Goal: Information Seeking & Learning: Compare options

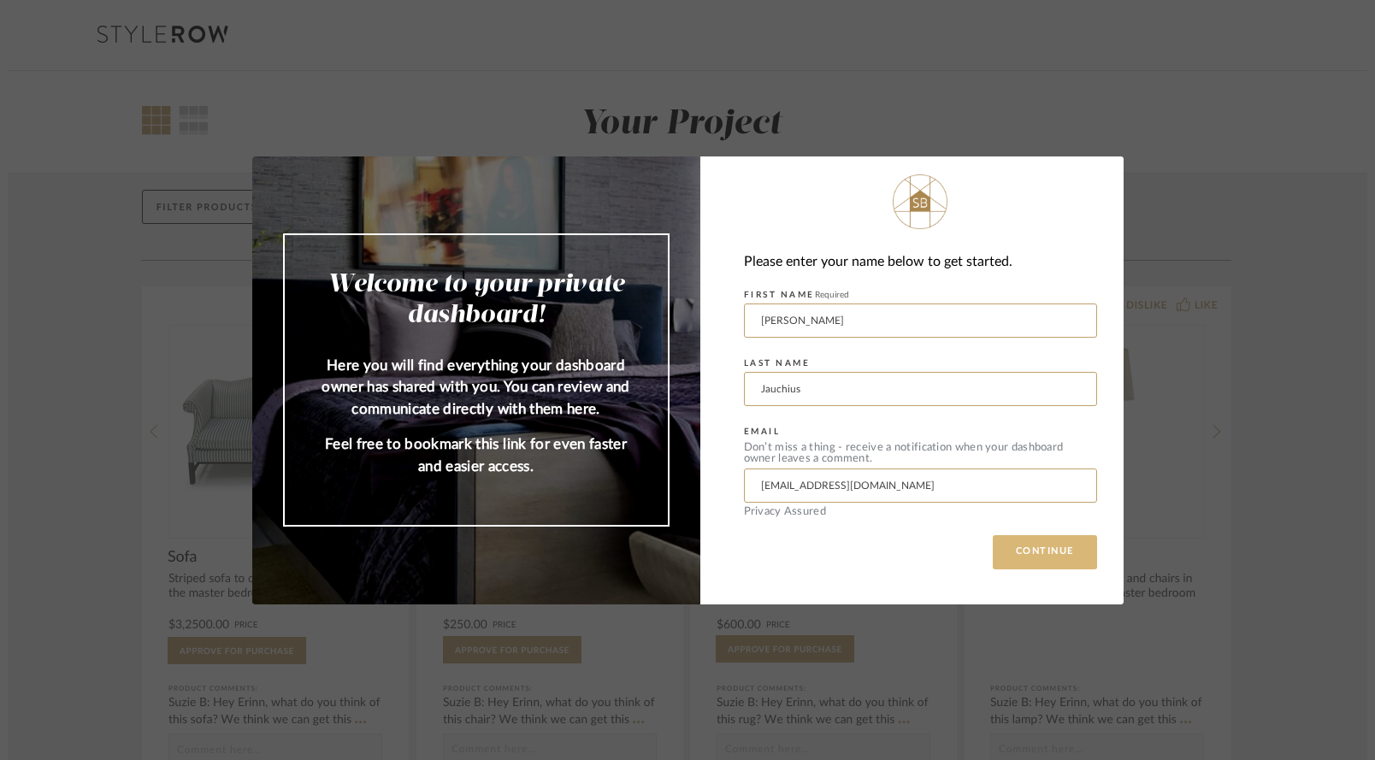
click at [1020, 565] on button "CONTINUE" at bounding box center [1045, 552] width 104 height 34
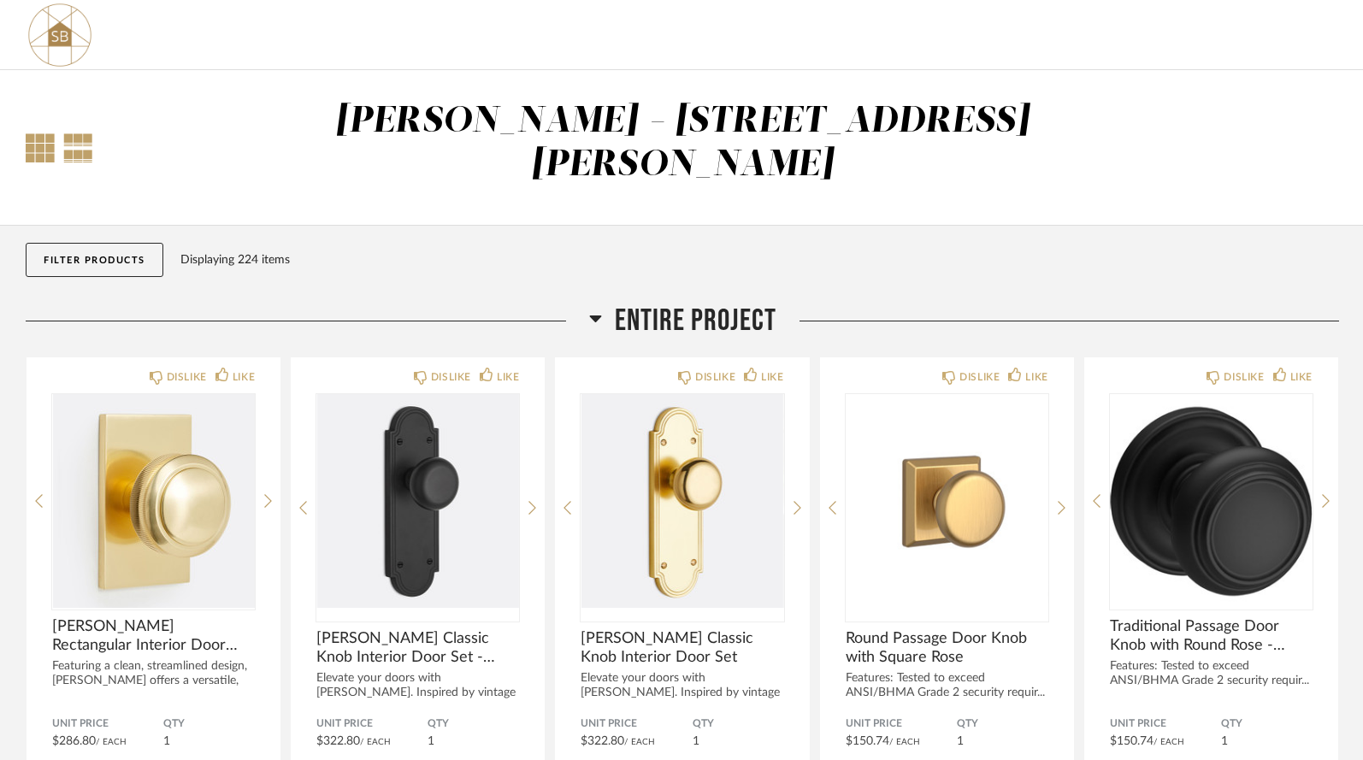
click at [39, 133] on div at bounding box center [40, 147] width 29 height 29
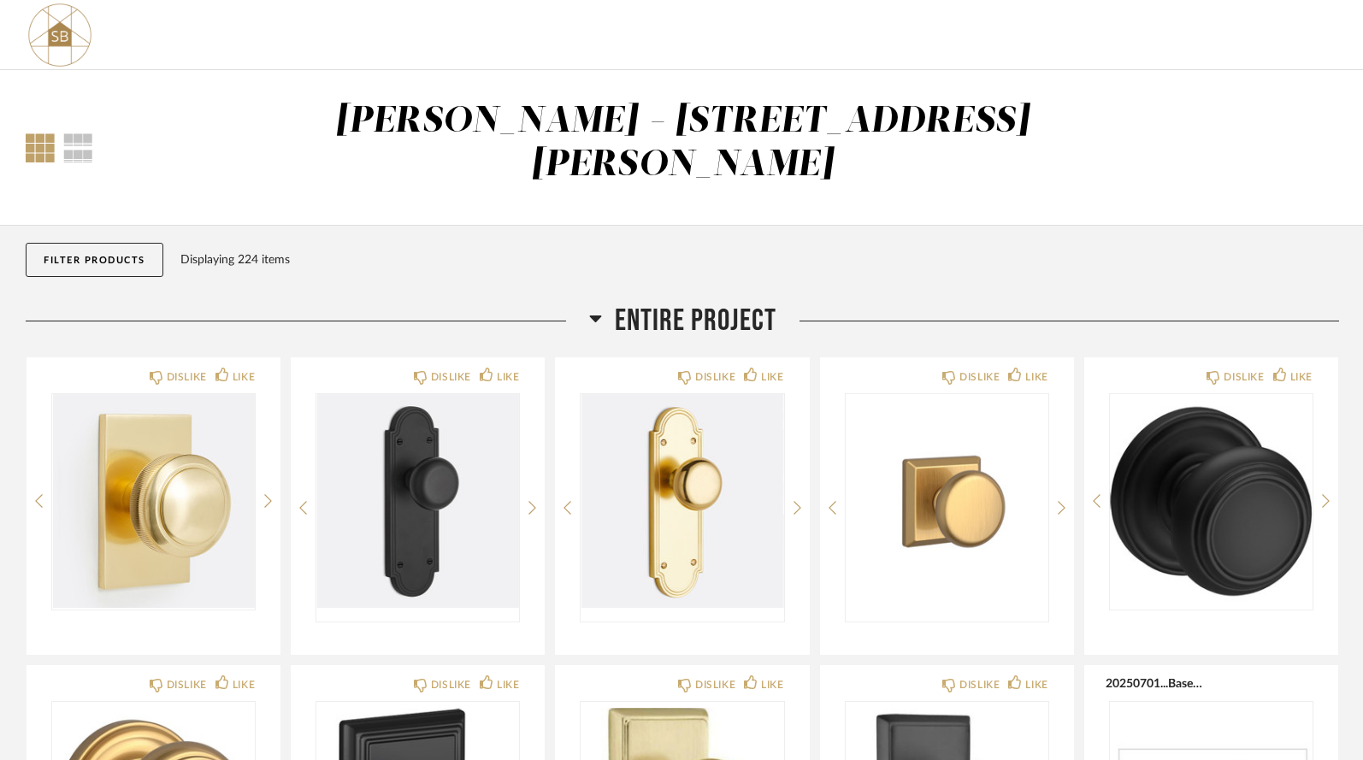
click at [134, 243] on button "Filter Products" at bounding box center [95, 260] width 138 height 34
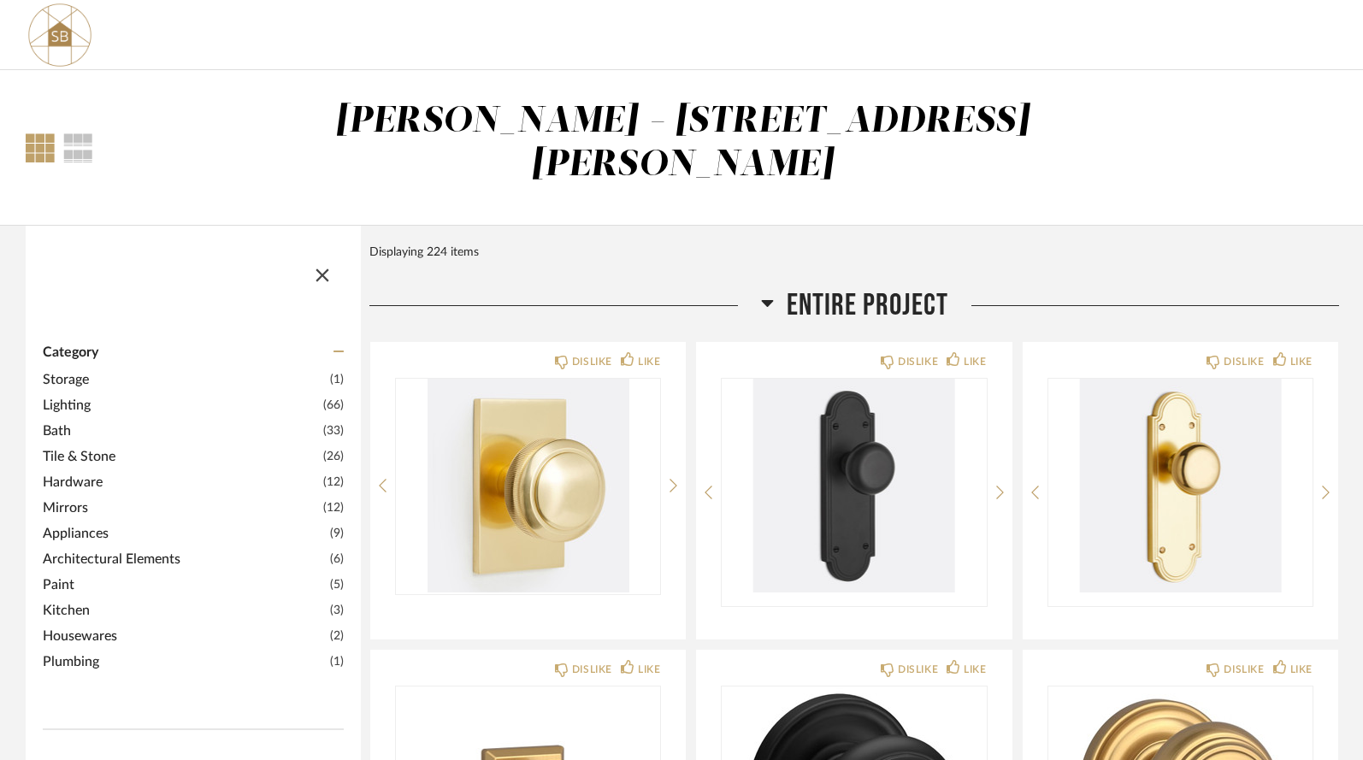
click at [86, 395] on span "Lighting" at bounding box center [181, 405] width 276 height 21
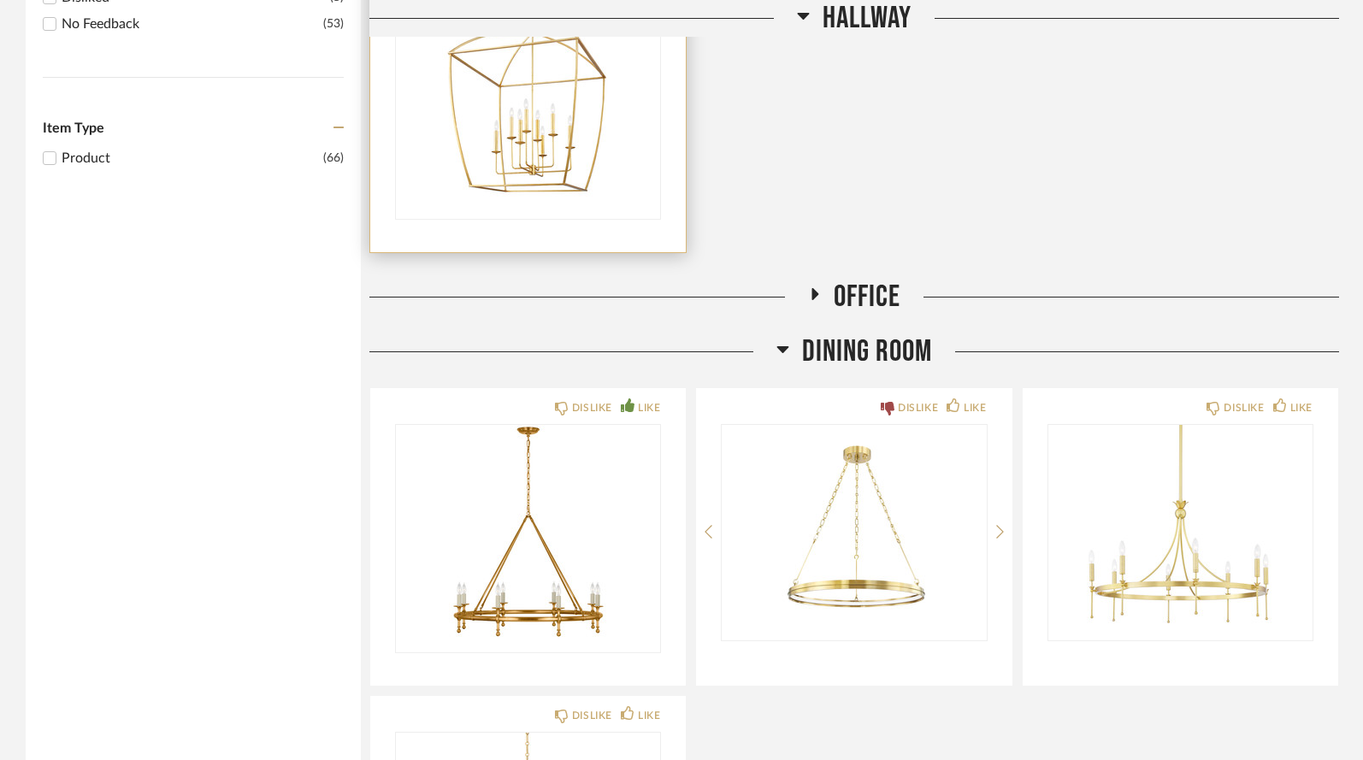
scroll to position [1153, 0]
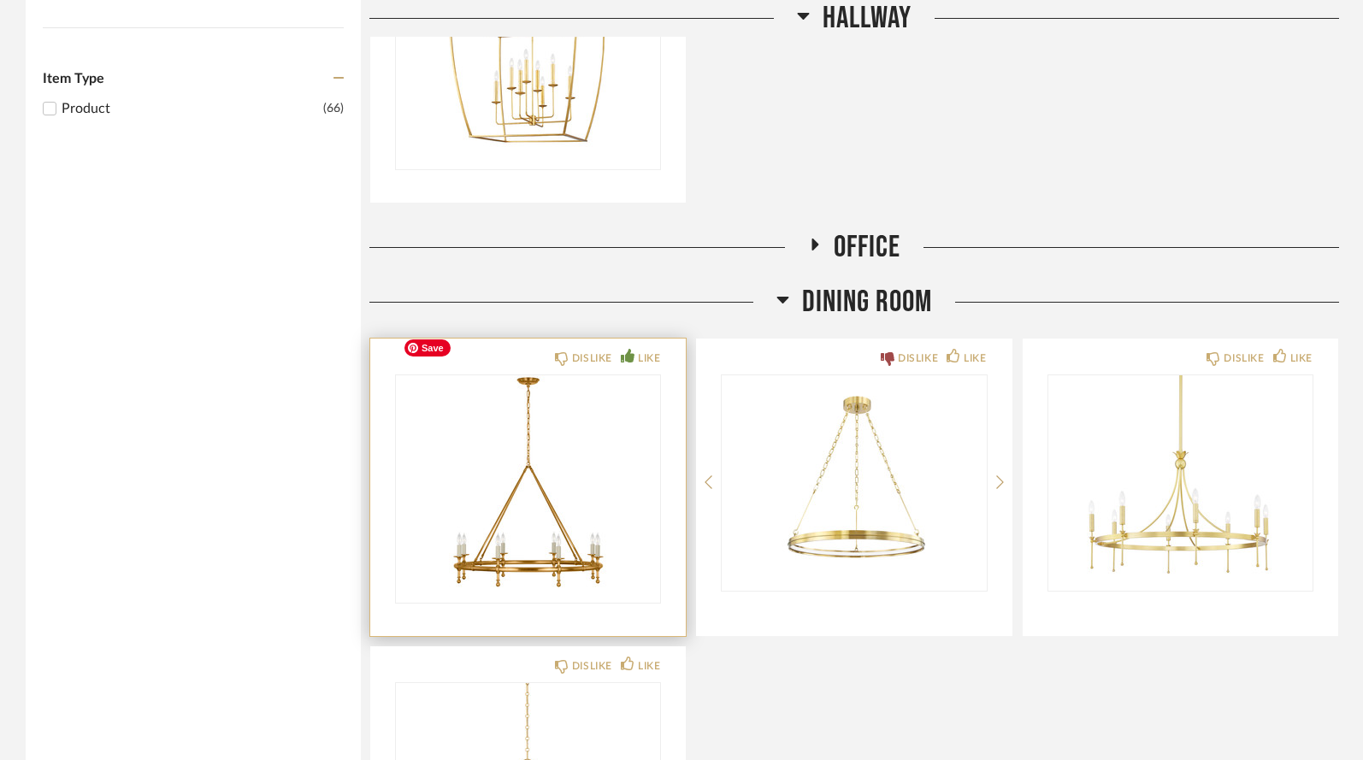
click at [563, 475] on img "0" at bounding box center [528, 483] width 264 height 214
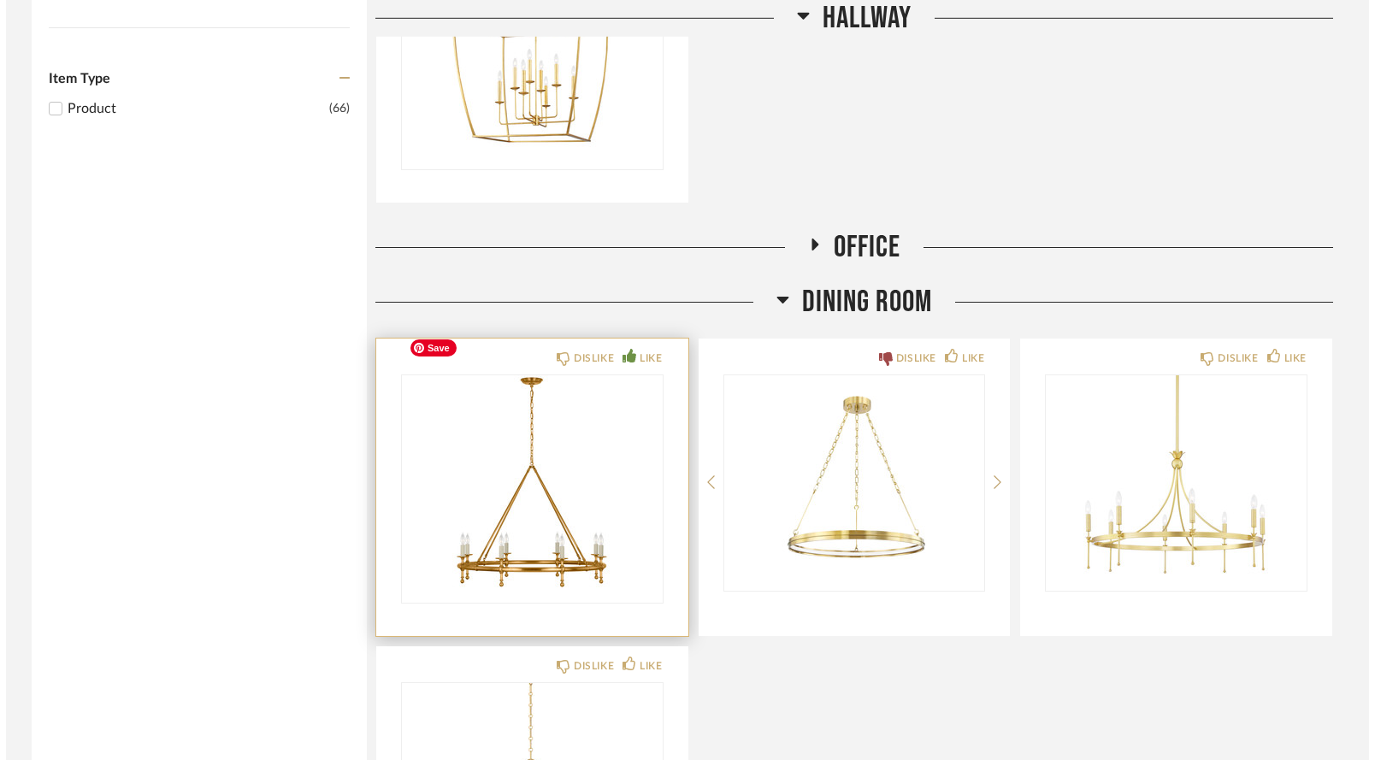
scroll to position [0, 0]
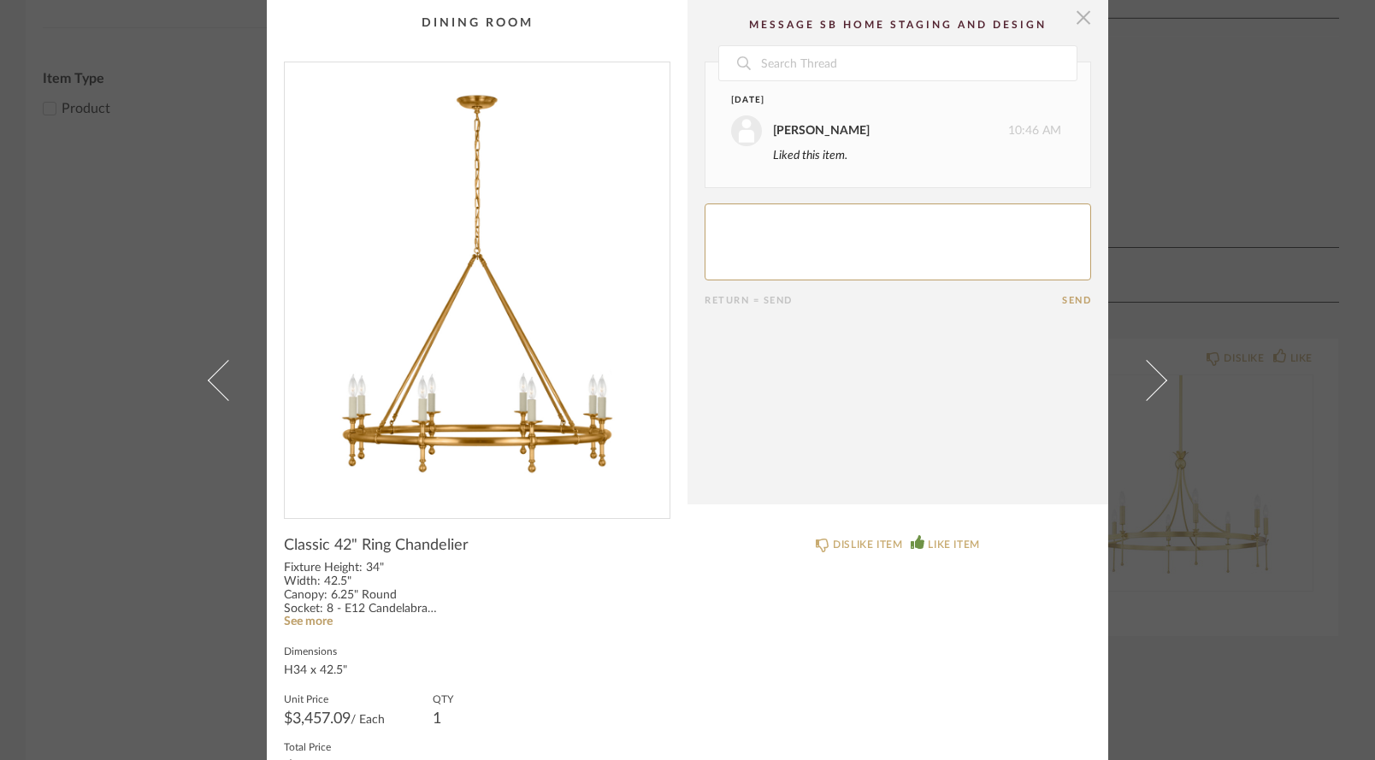
click at [1077, 28] on span "button" at bounding box center [1084, 17] width 34 height 34
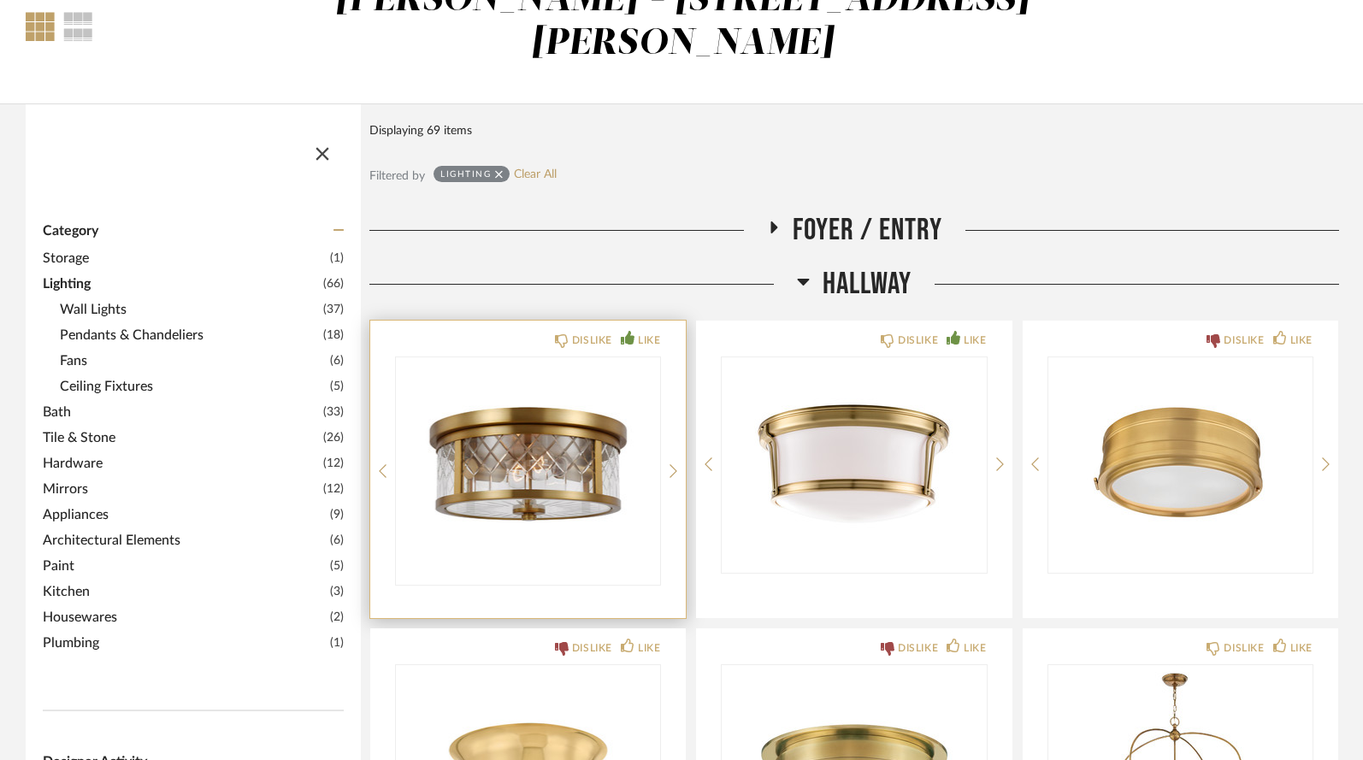
scroll to position [115, 0]
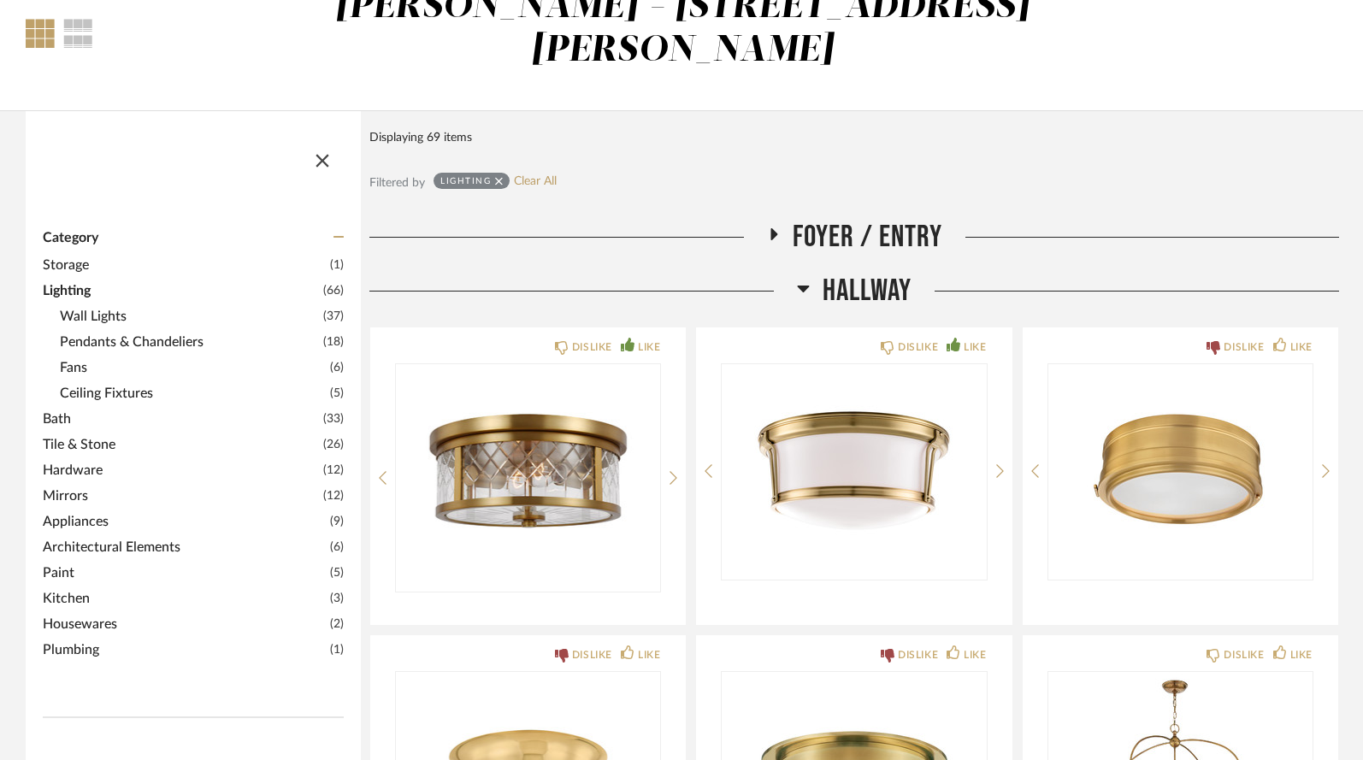
click at [775, 228] on icon at bounding box center [774, 234] width 7 height 12
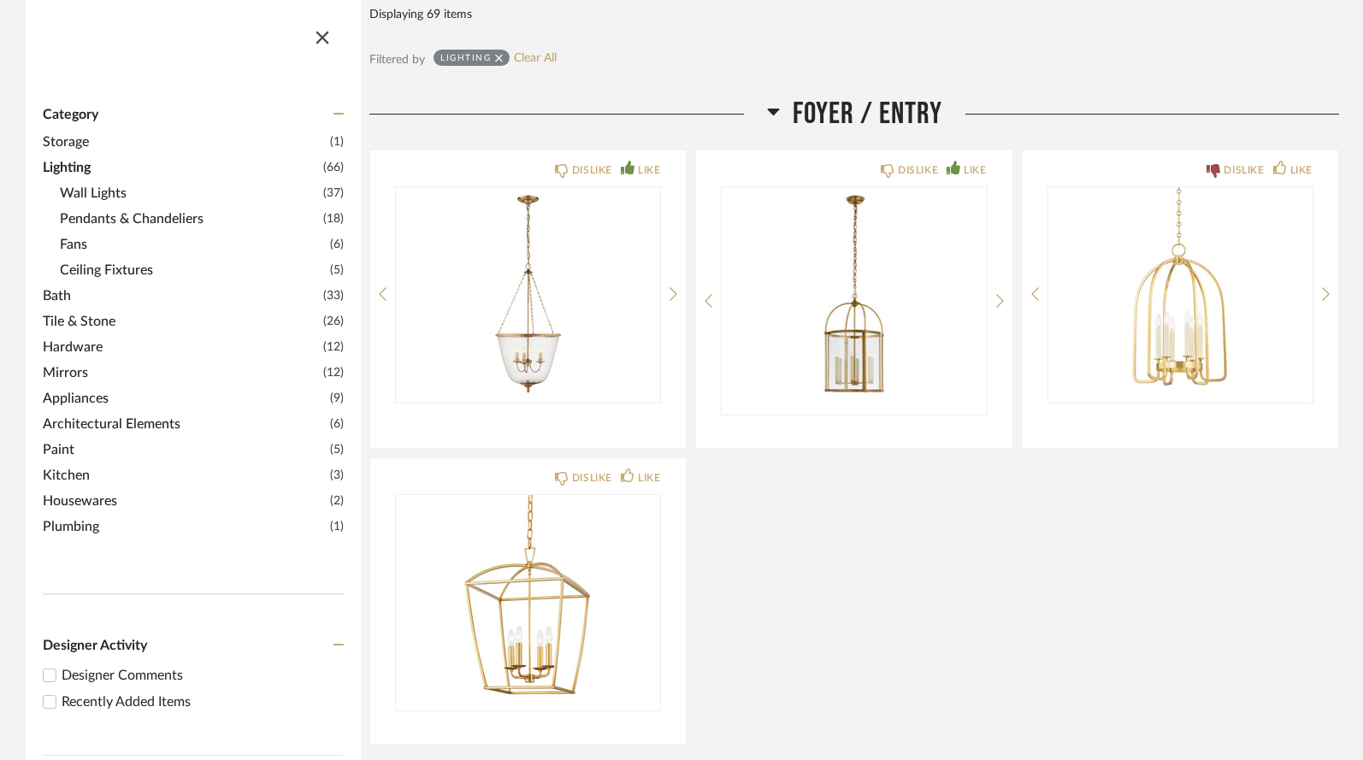
scroll to position [282, 0]
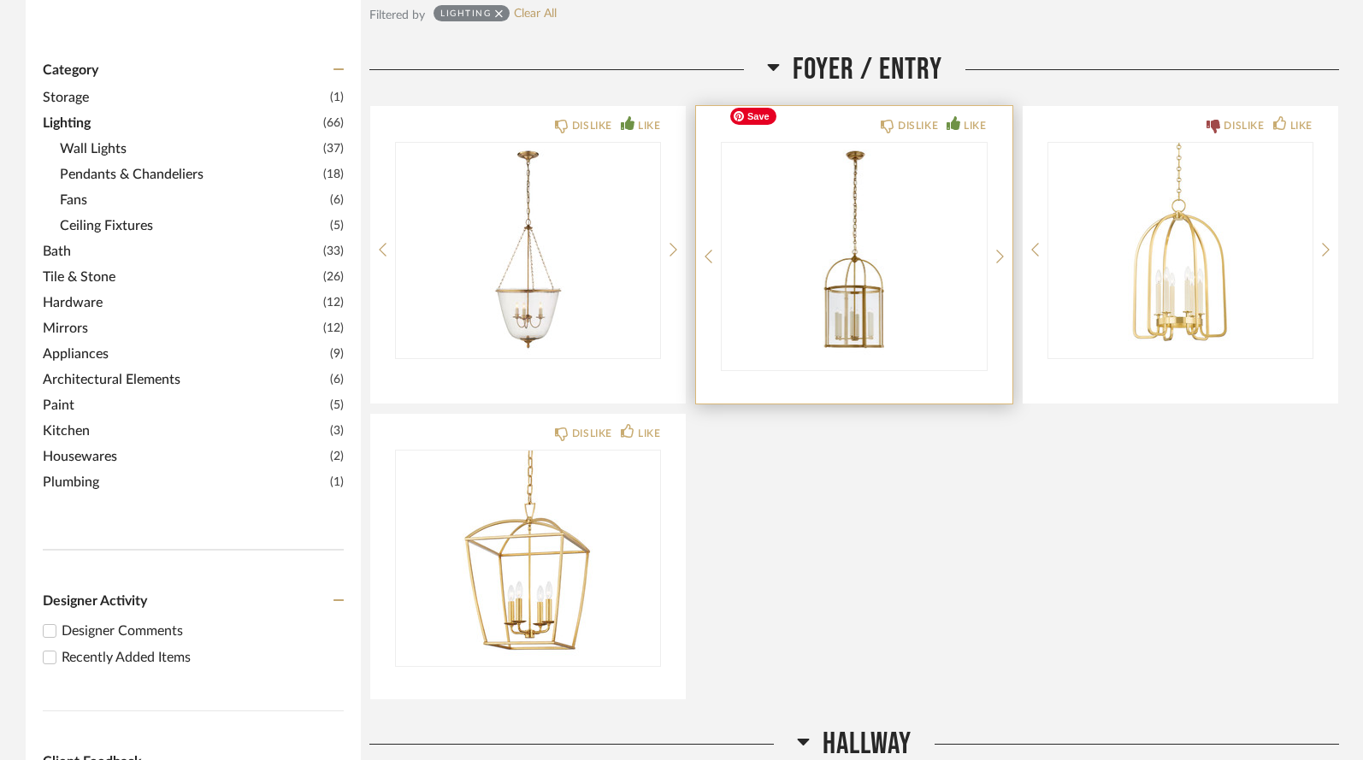
click at [796, 237] on img "0" at bounding box center [854, 250] width 264 height 214
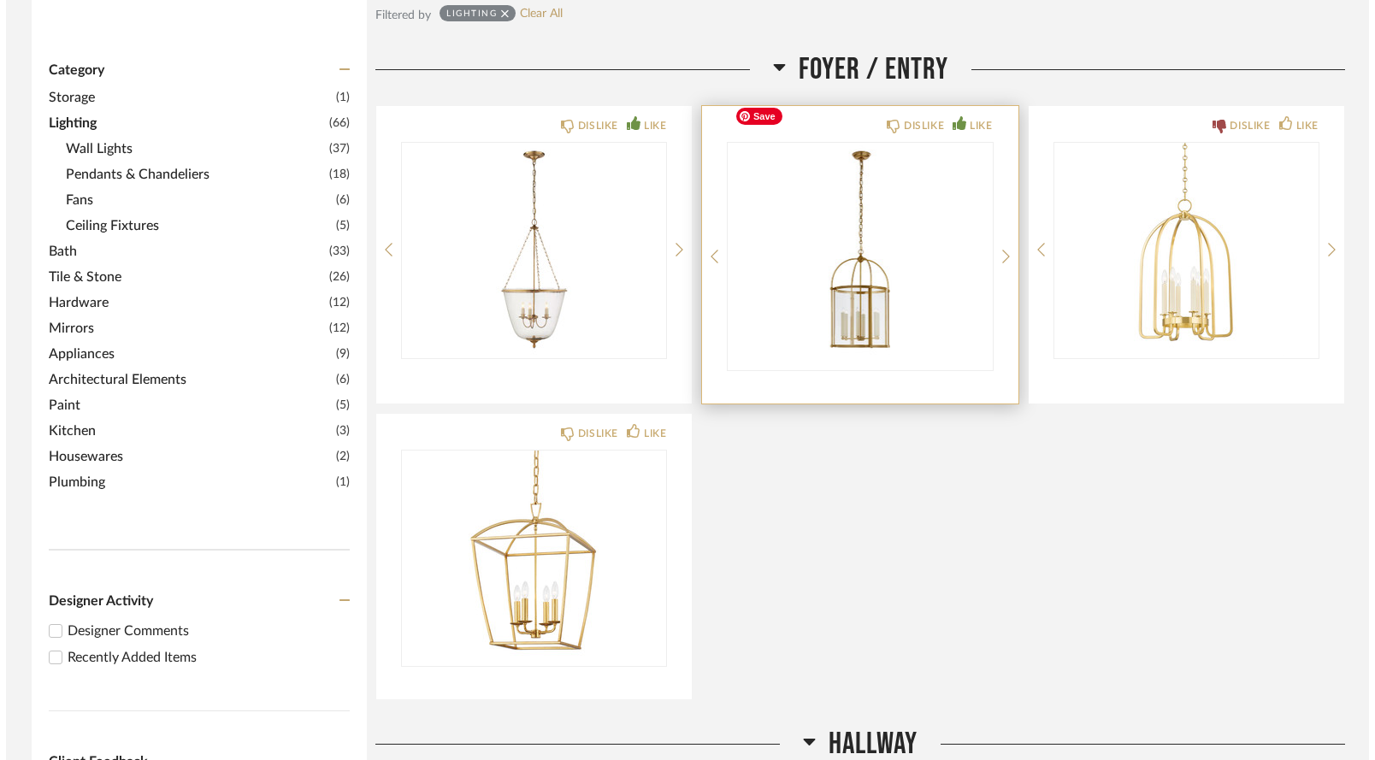
scroll to position [0, 0]
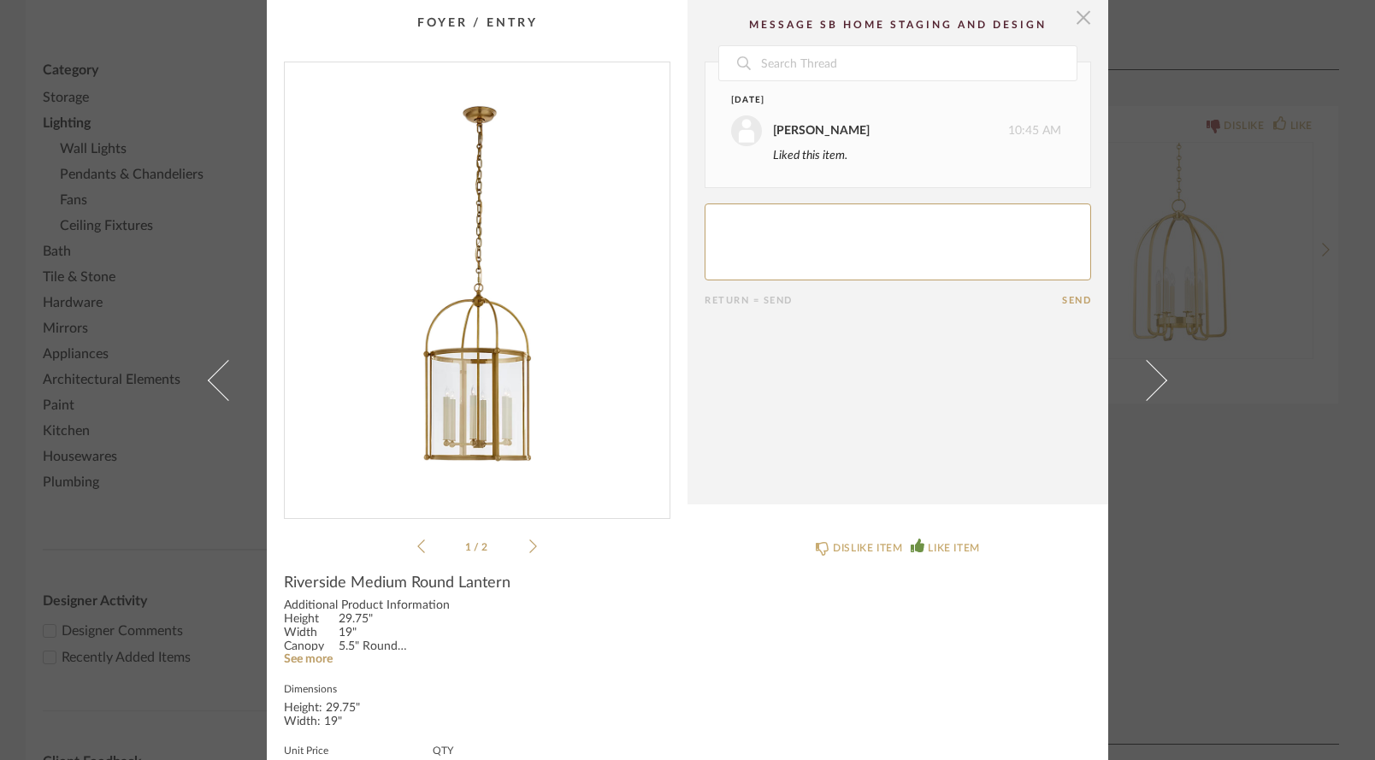
click at [1076, 18] on span "button" at bounding box center [1084, 17] width 34 height 34
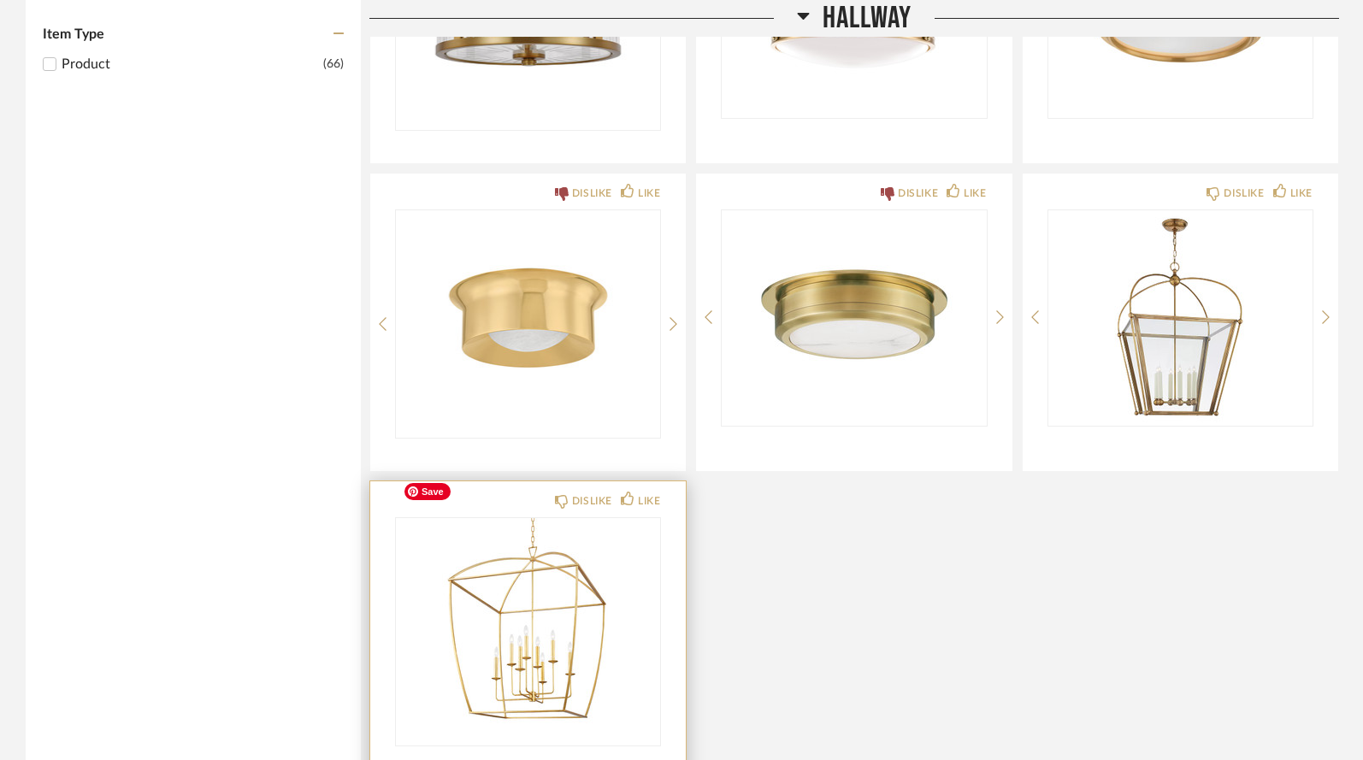
scroll to position [1182, 0]
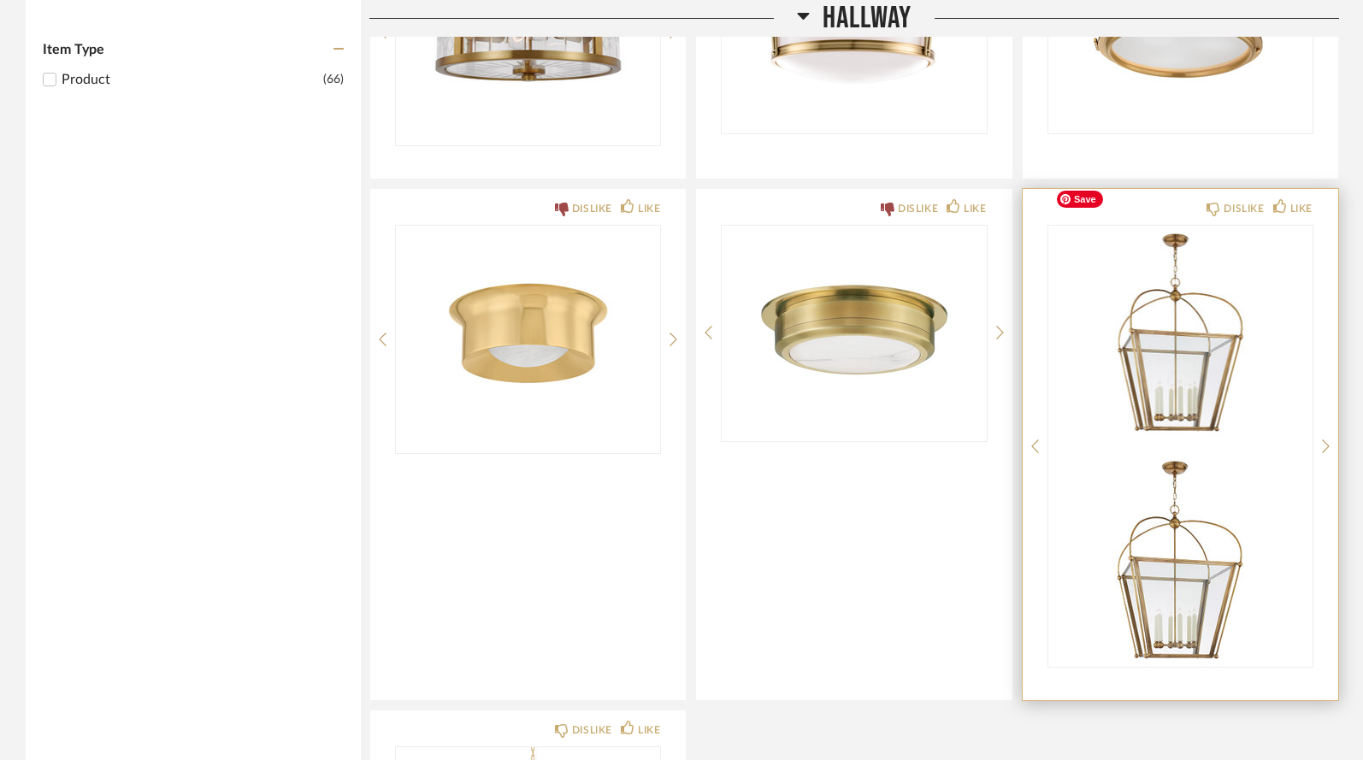
click at [1192, 291] on img "0" at bounding box center [1181, 333] width 264 height 214
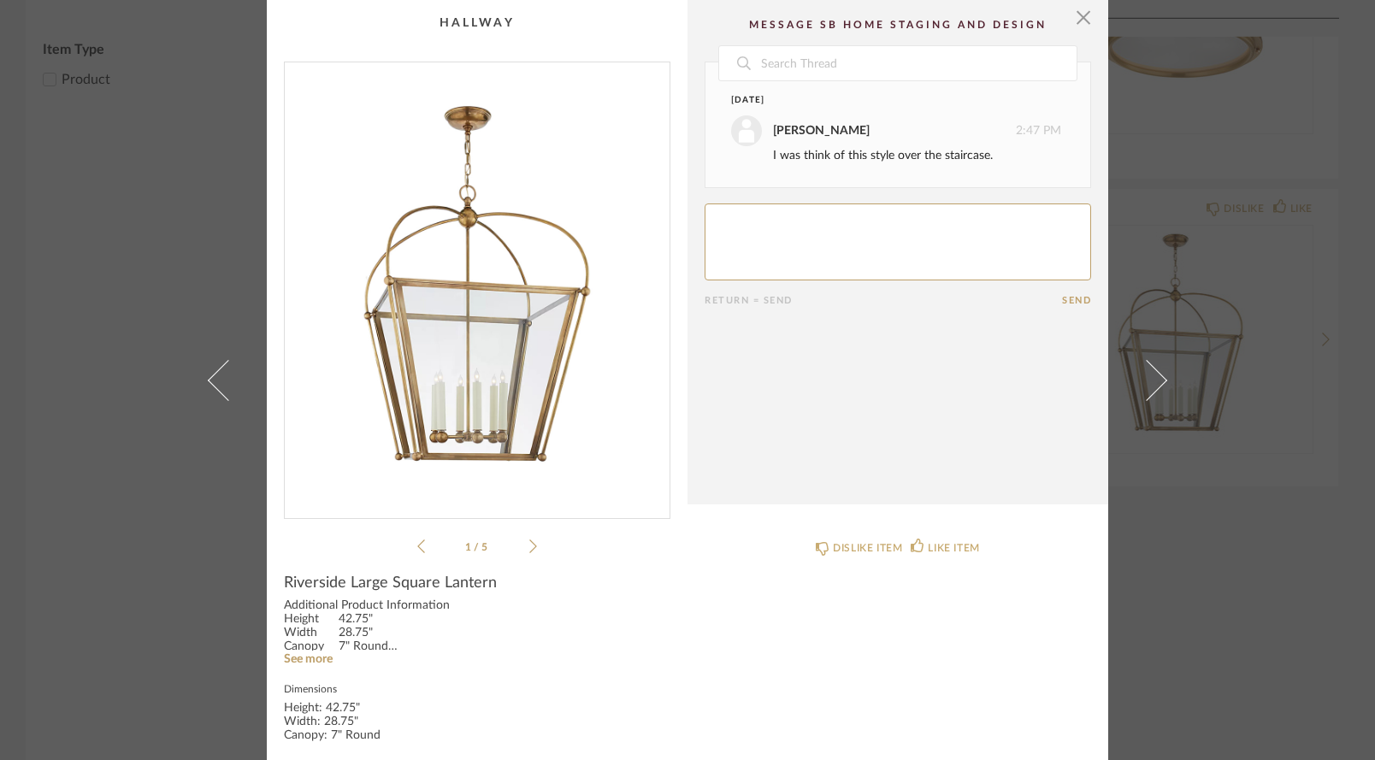
scroll to position [0, 0]
click at [1081, 18] on span "button" at bounding box center [1084, 17] width 34 height 34
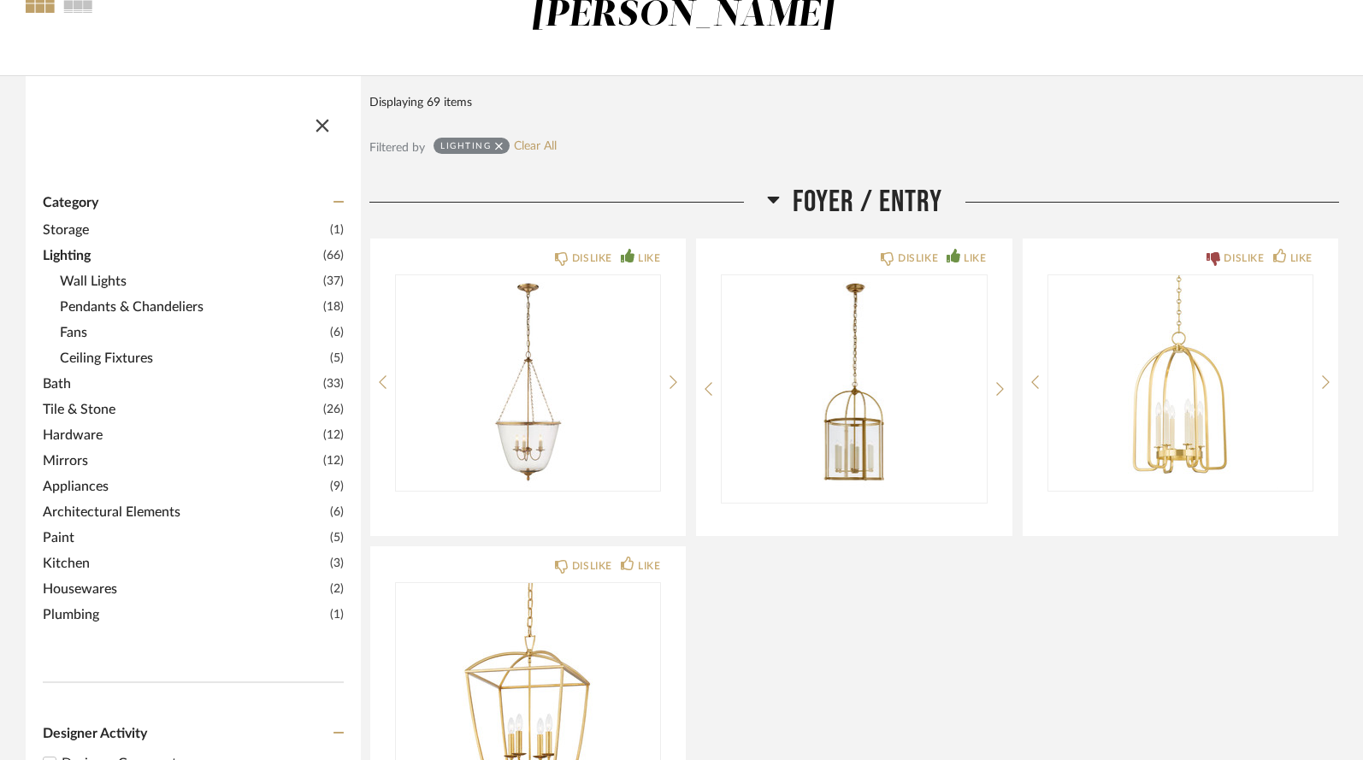
scroll to position [86, 0]
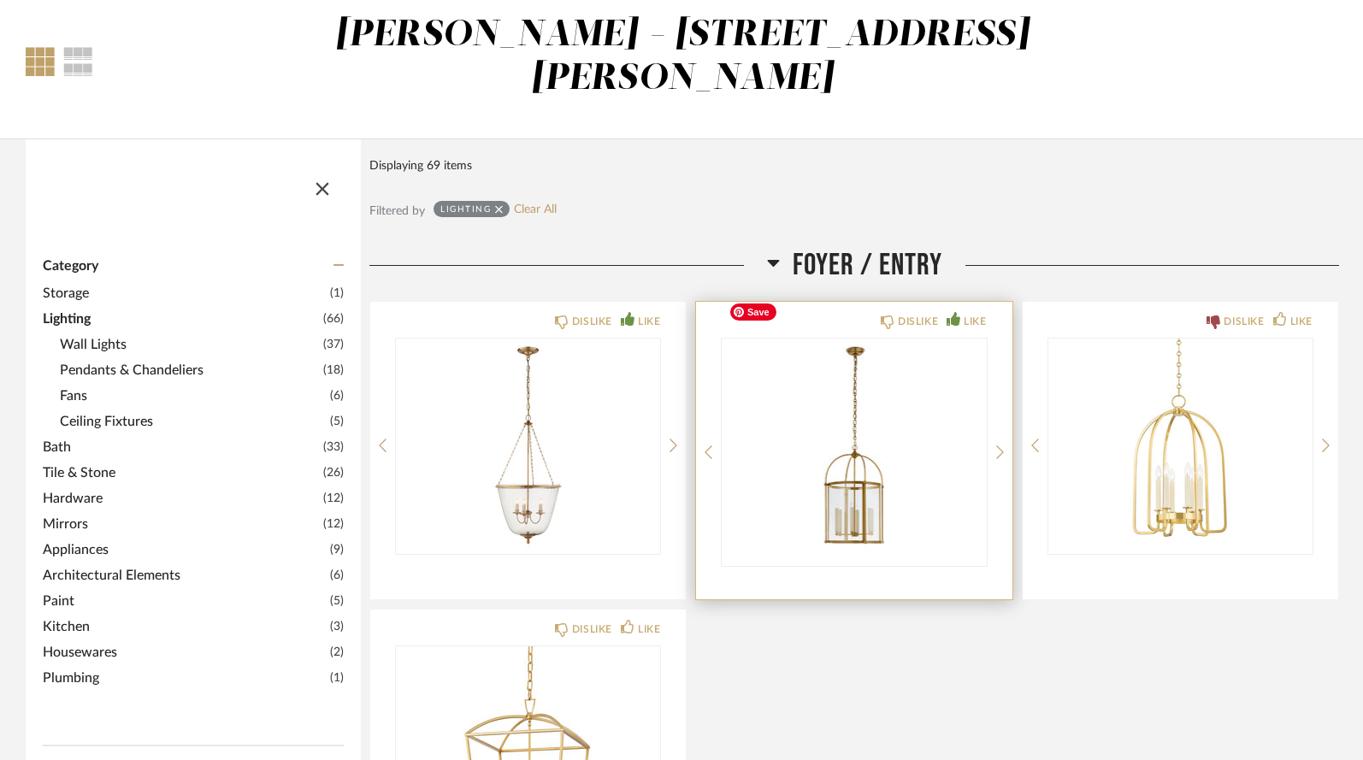
click at [872, 378] on img "0" at bounding box center [854, 446] width 264 height 214
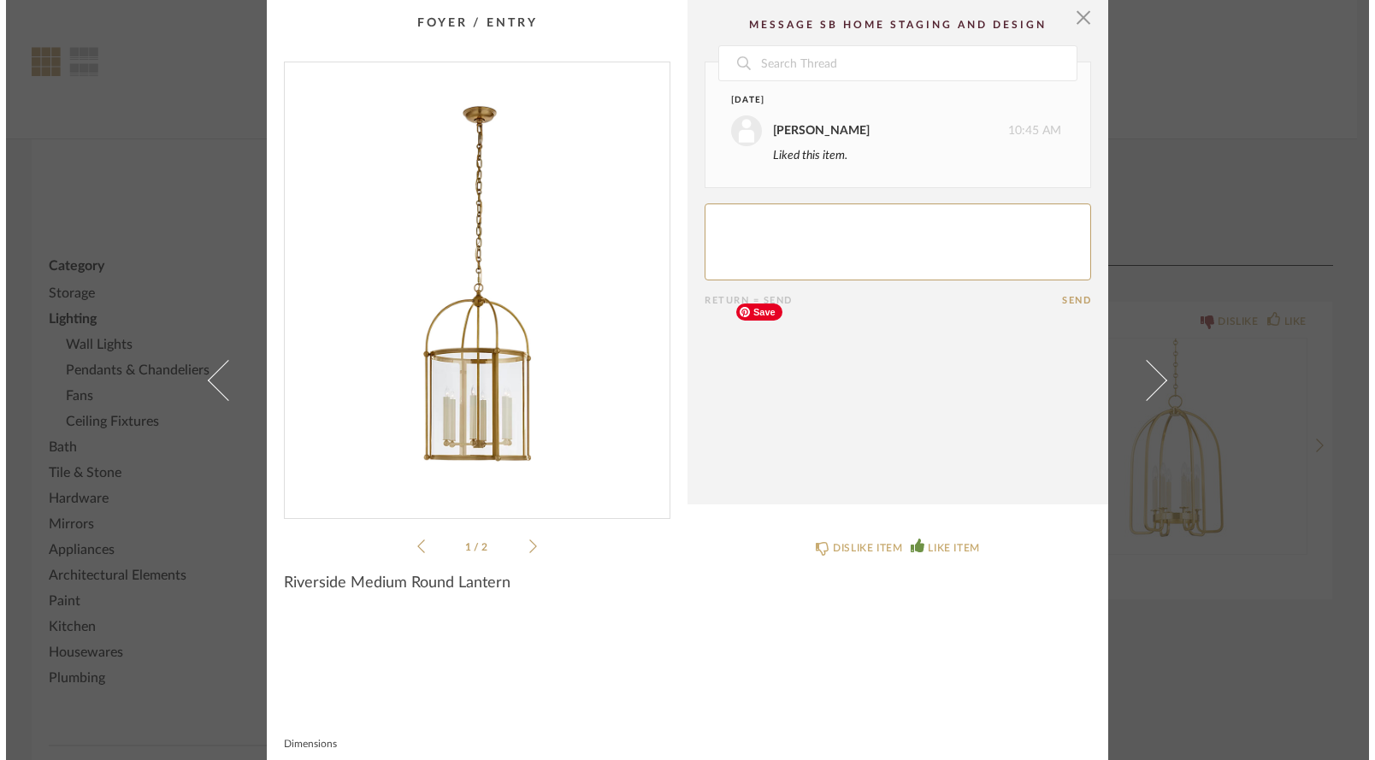
scroll to position [0, 0]
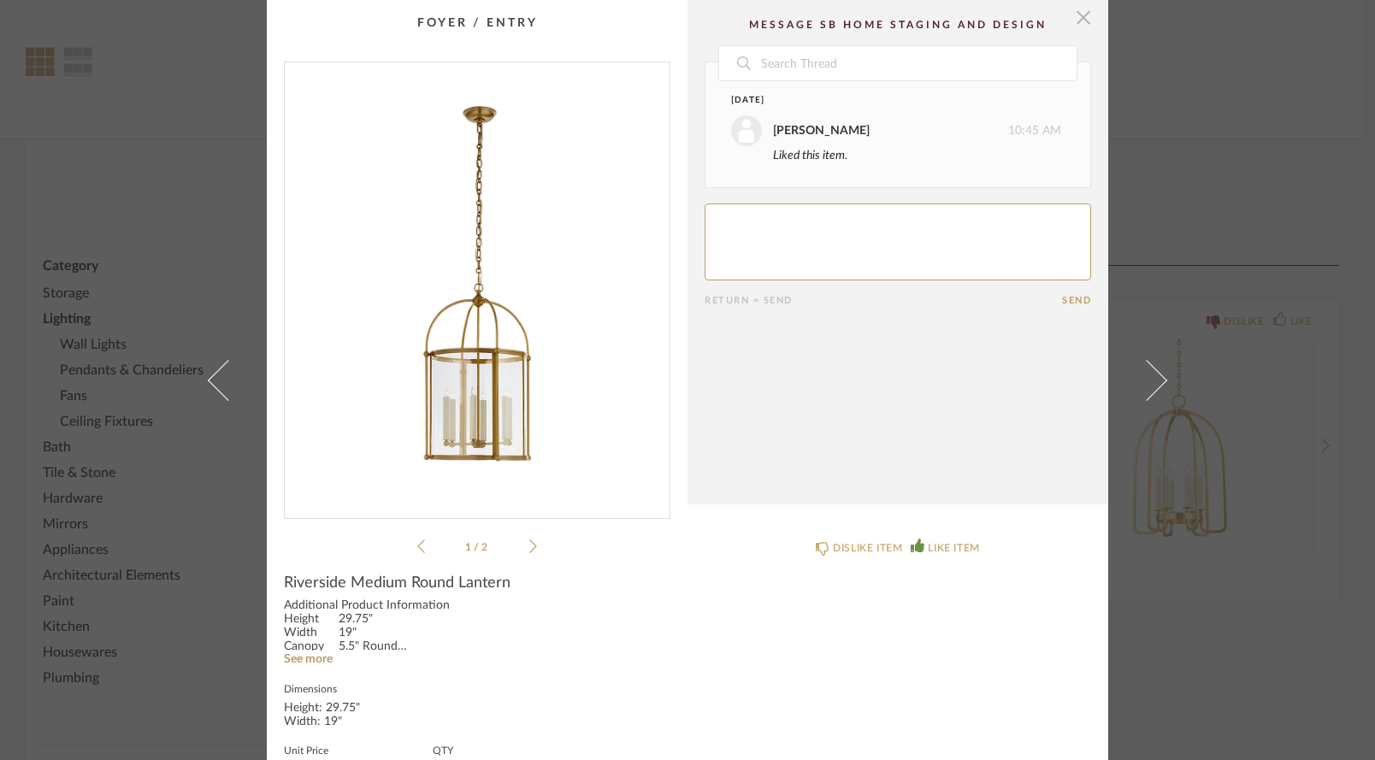
click at [1078, 20] on span "button" at bounding box center [1084, 17] width 34 height 34
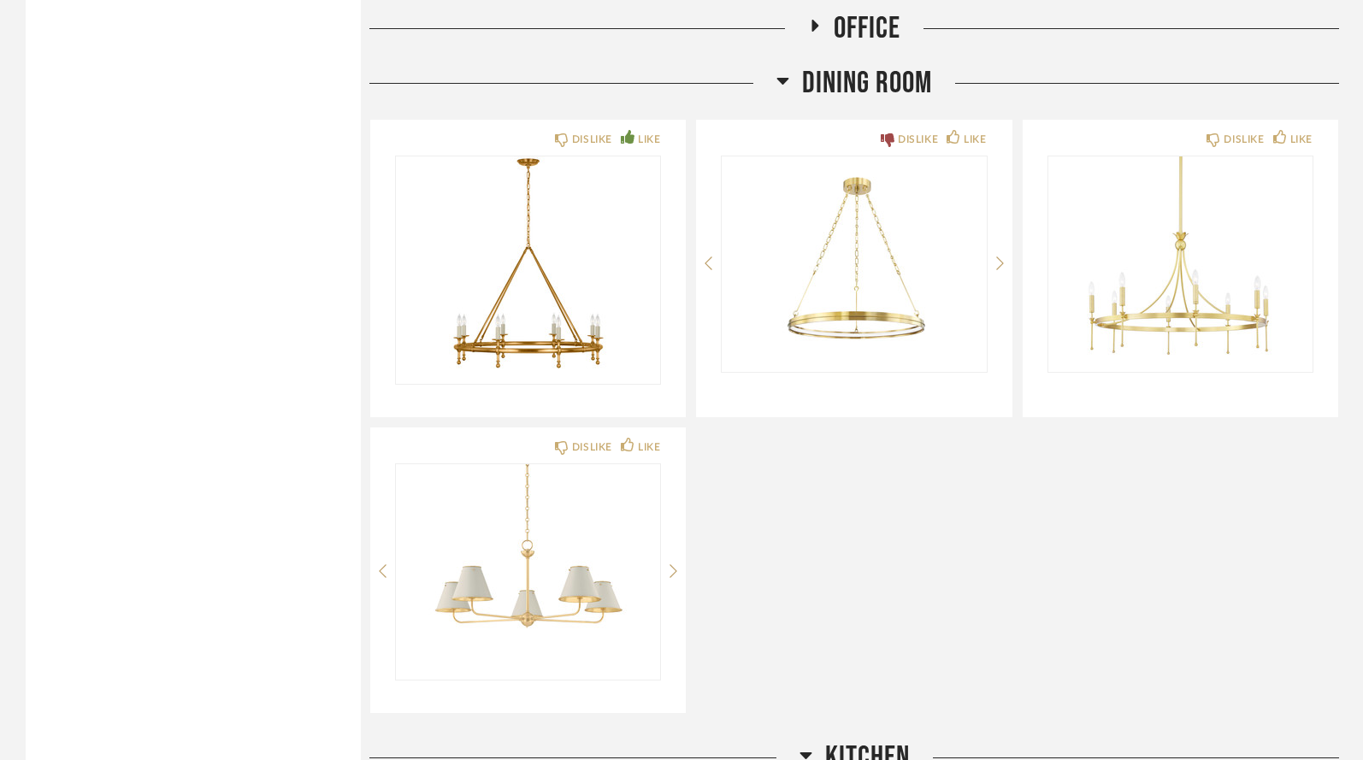
scroll to position [2015, 0]
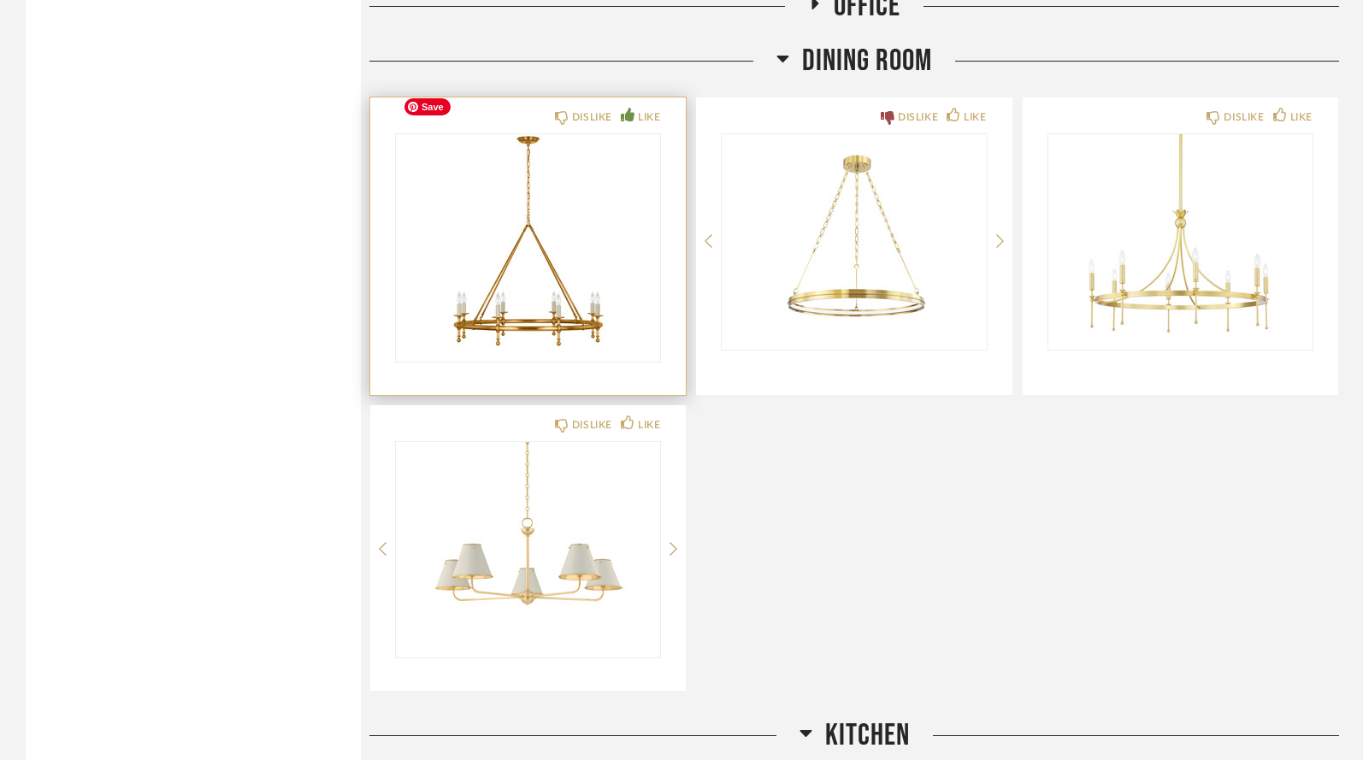
click at [561, 245] on img "0" at bounding box center [528, 241] width 264 height 214
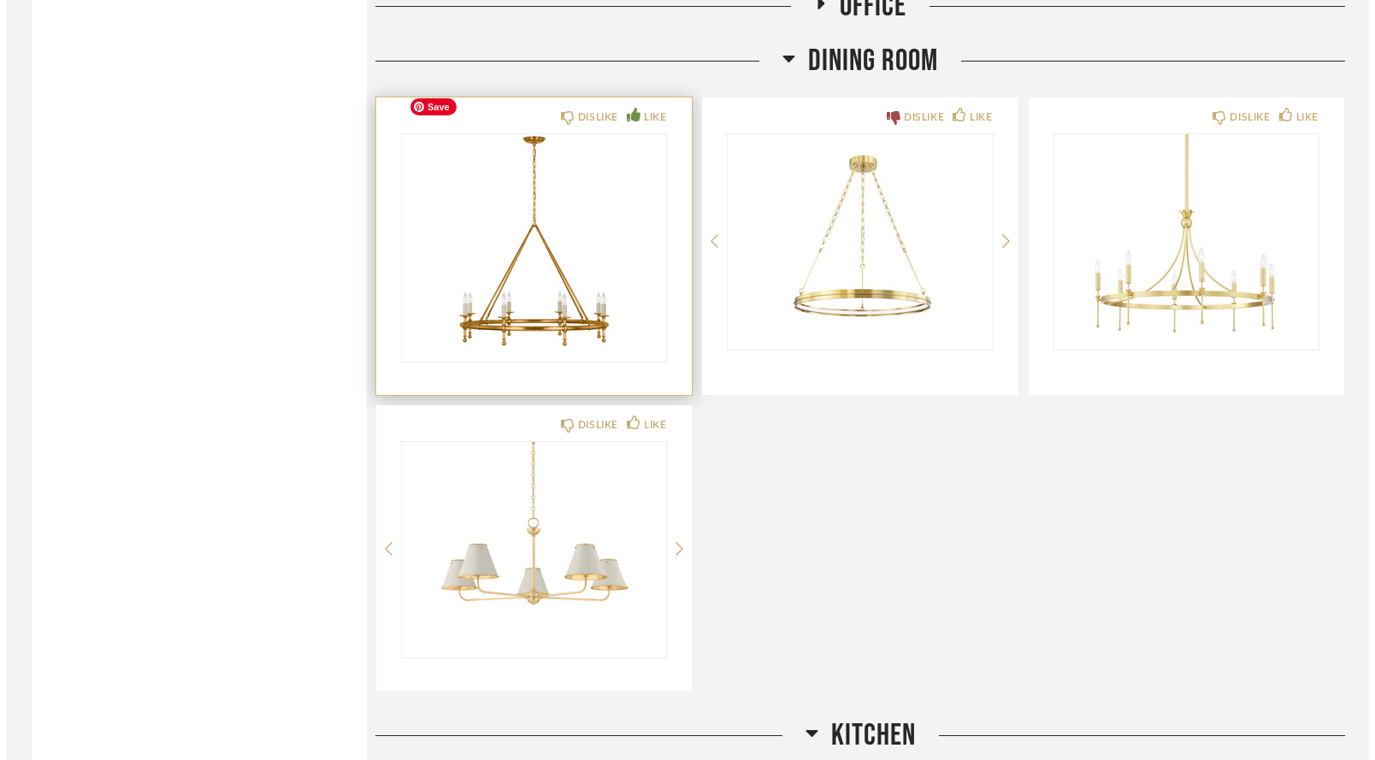
scroll to position [0, 0]
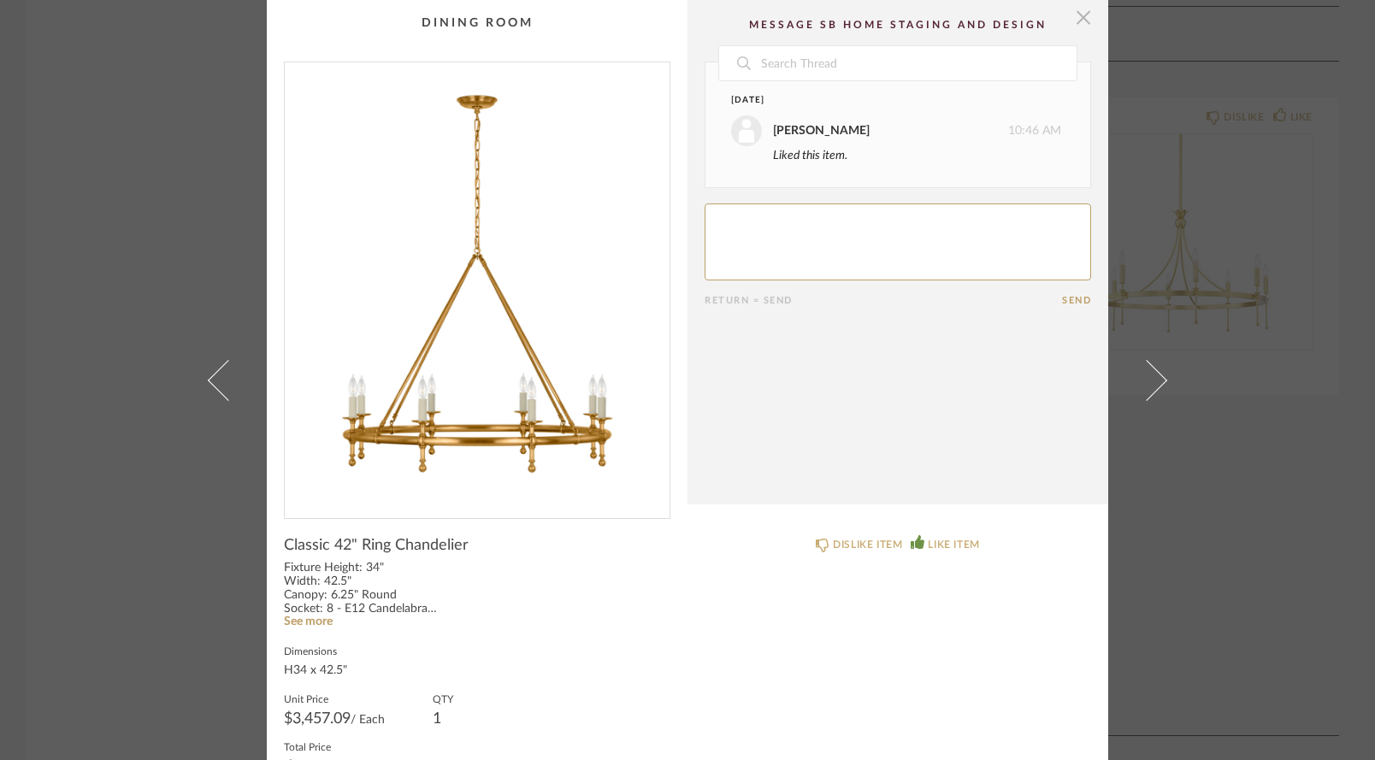
click at [1078, 22] on span "button" at bounding box center [1084, 17] width 34 height 34
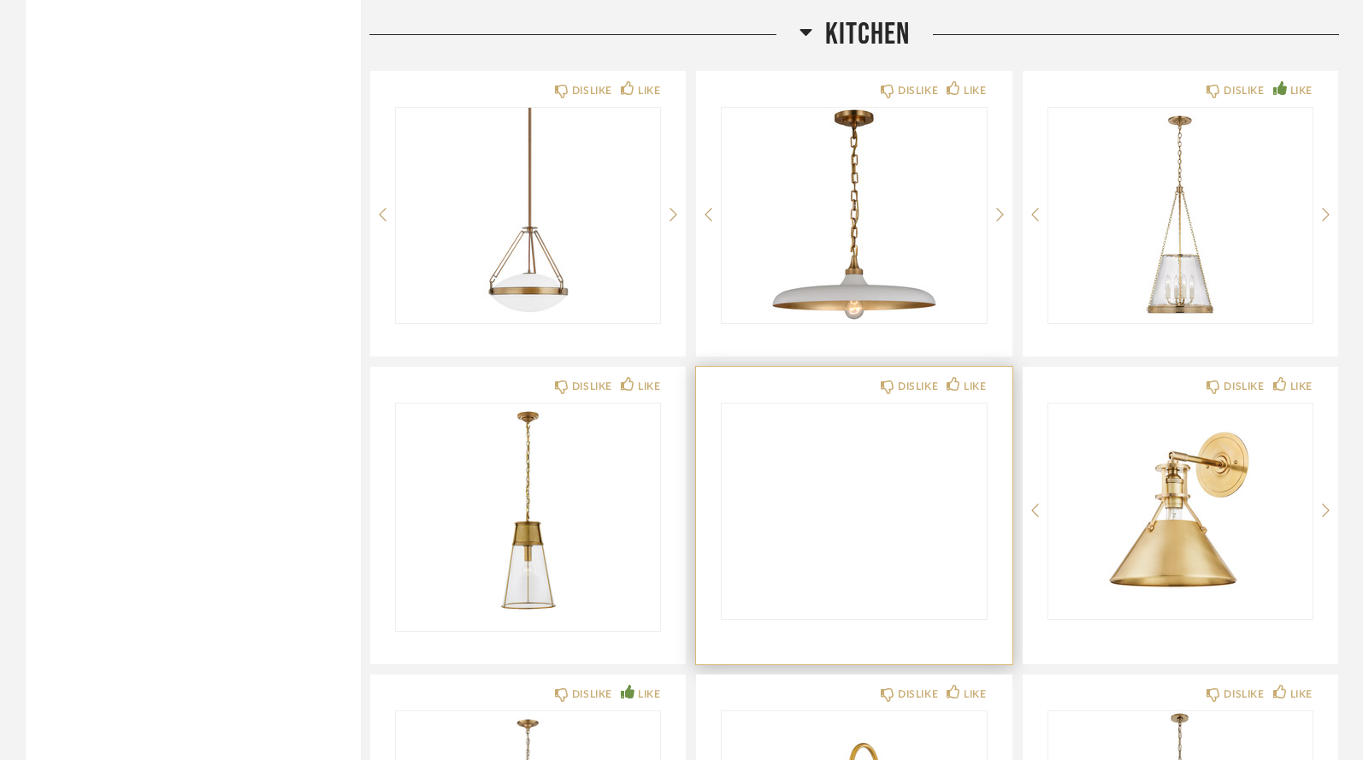
scroll to position [2765, 0]
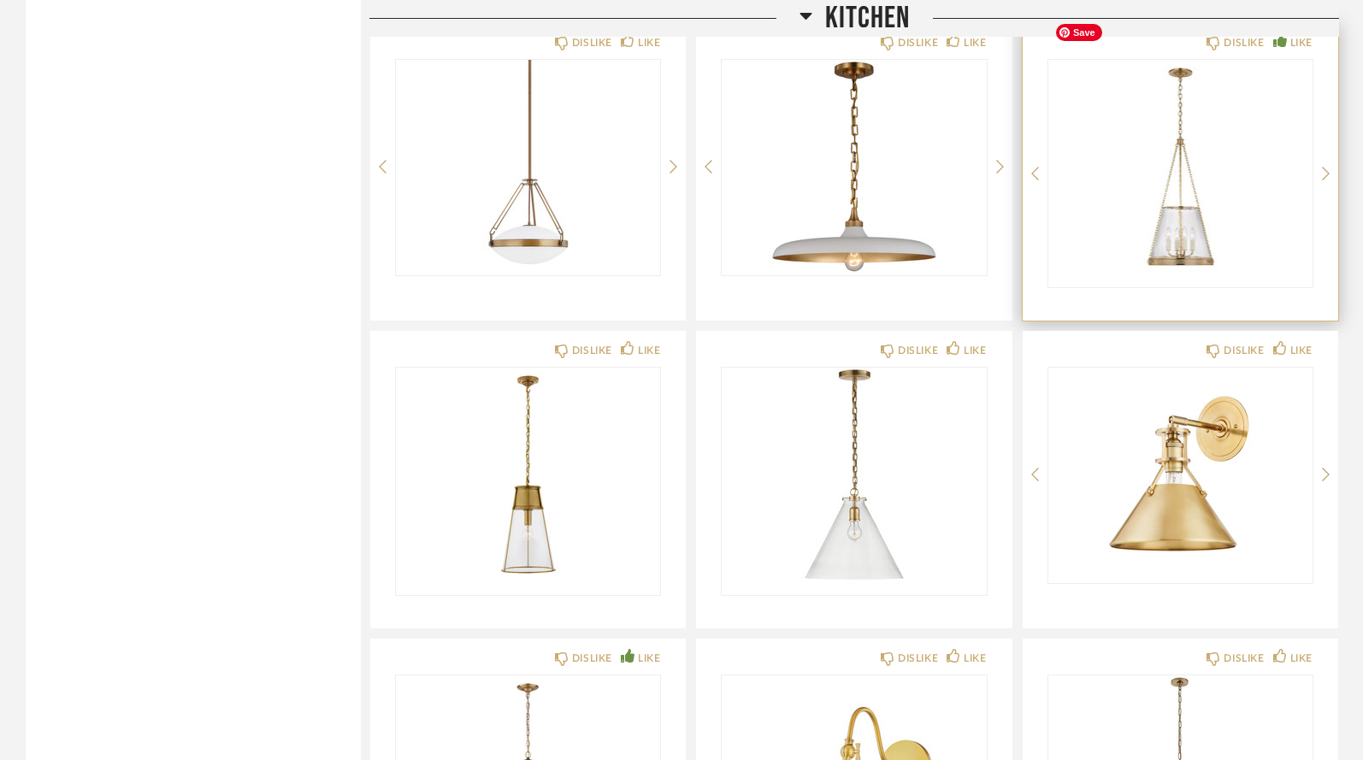
click at [1150, 173] on img "0" at bounding box center [1181, 167] width 264 height 214
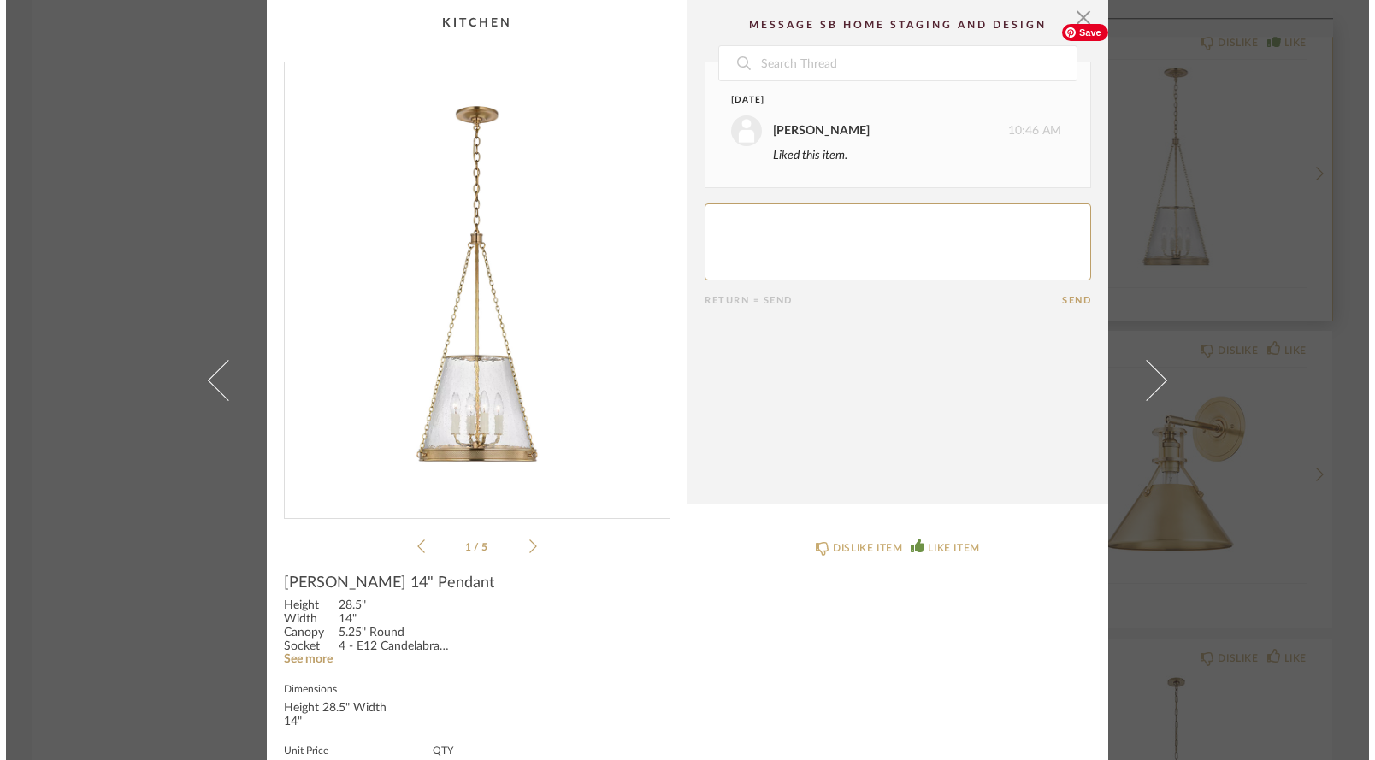
scroll to position [0, 0]
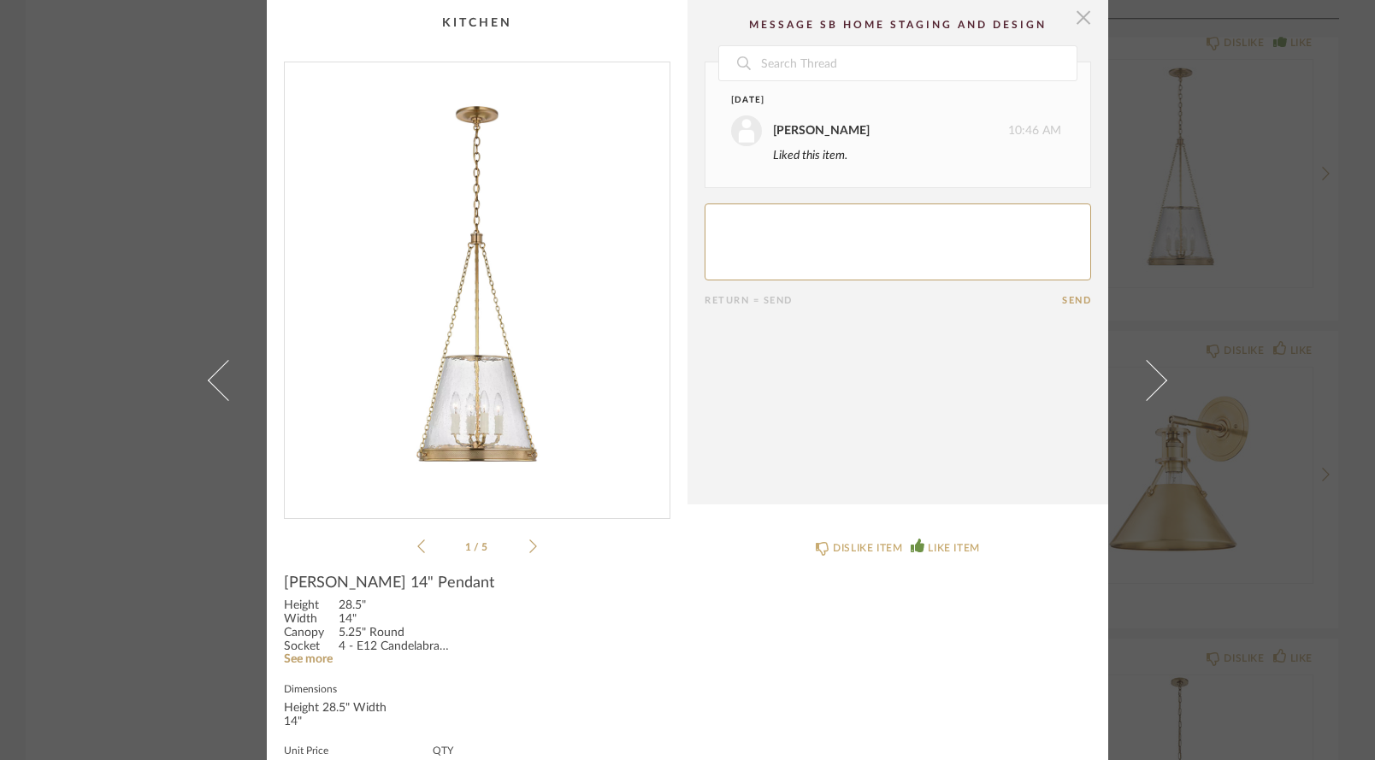
click at [1076, 21] on span "button" at bounding box center [1084, 17] width 34 height 34
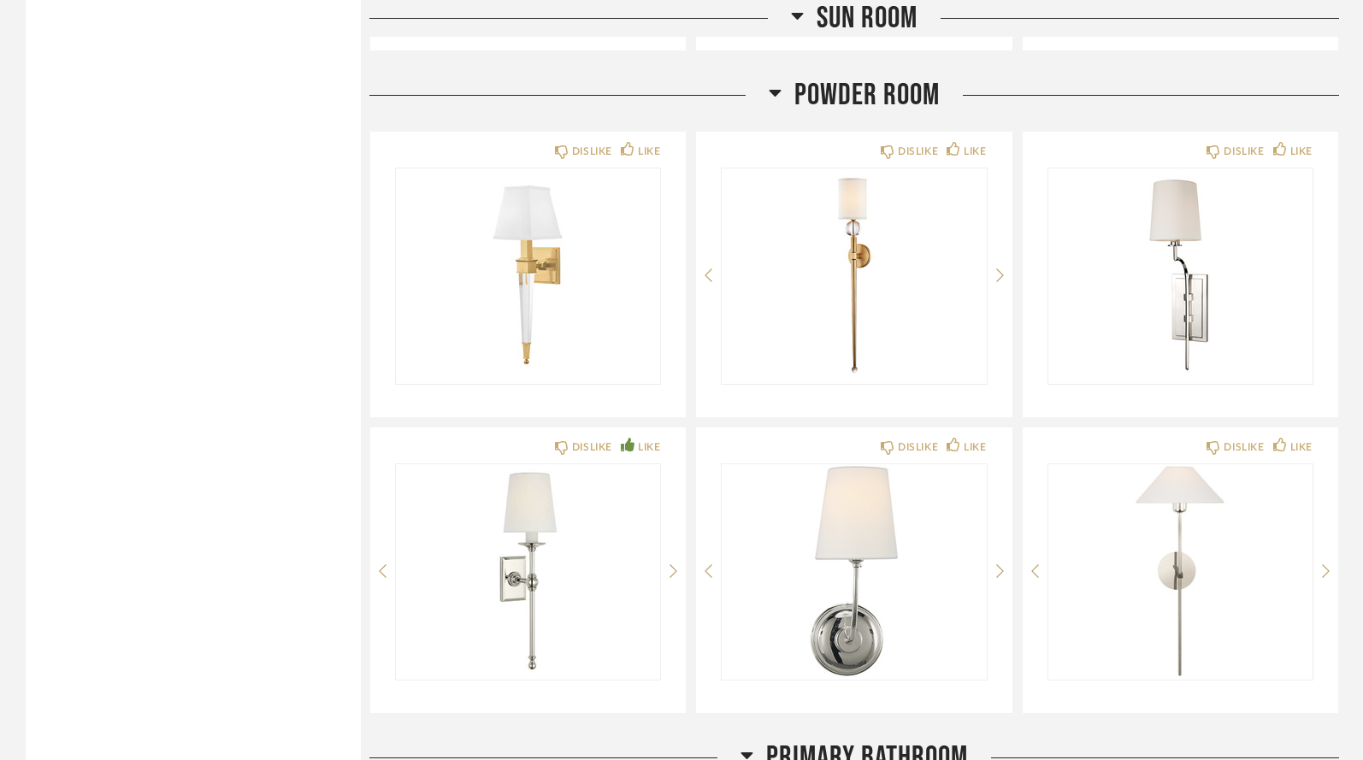
scroll to position [4401, 0]
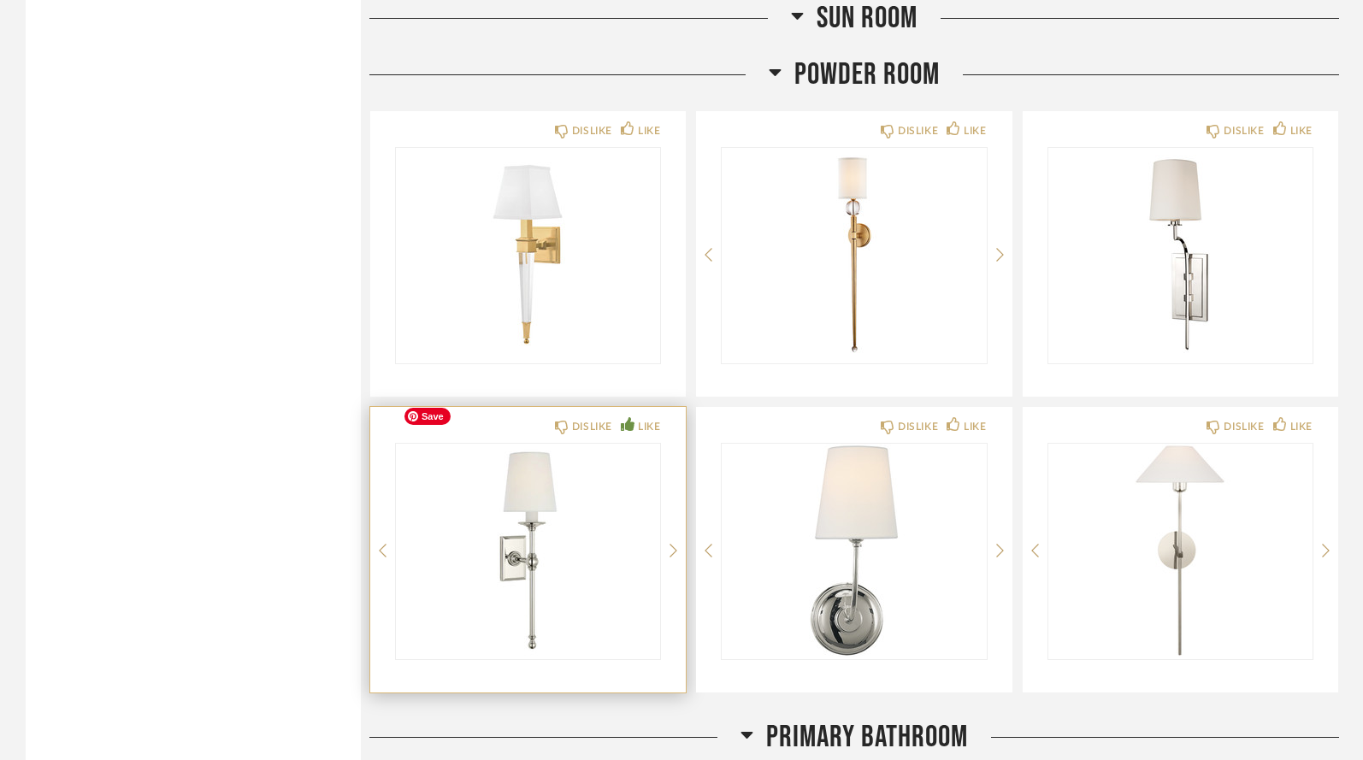
click at [556, 506] on img "0" at bounding box center [528, 551] width 264 height 214
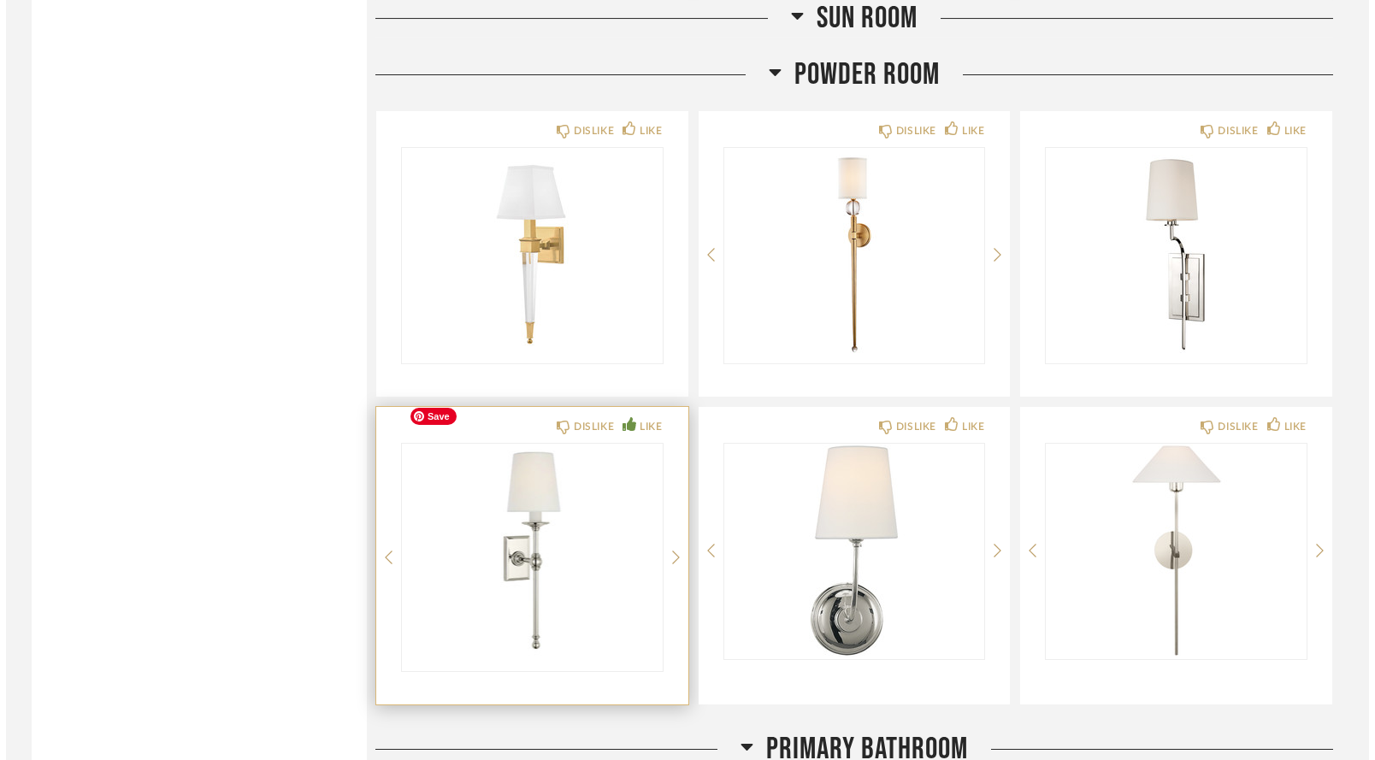
scroll to position [0, 0]
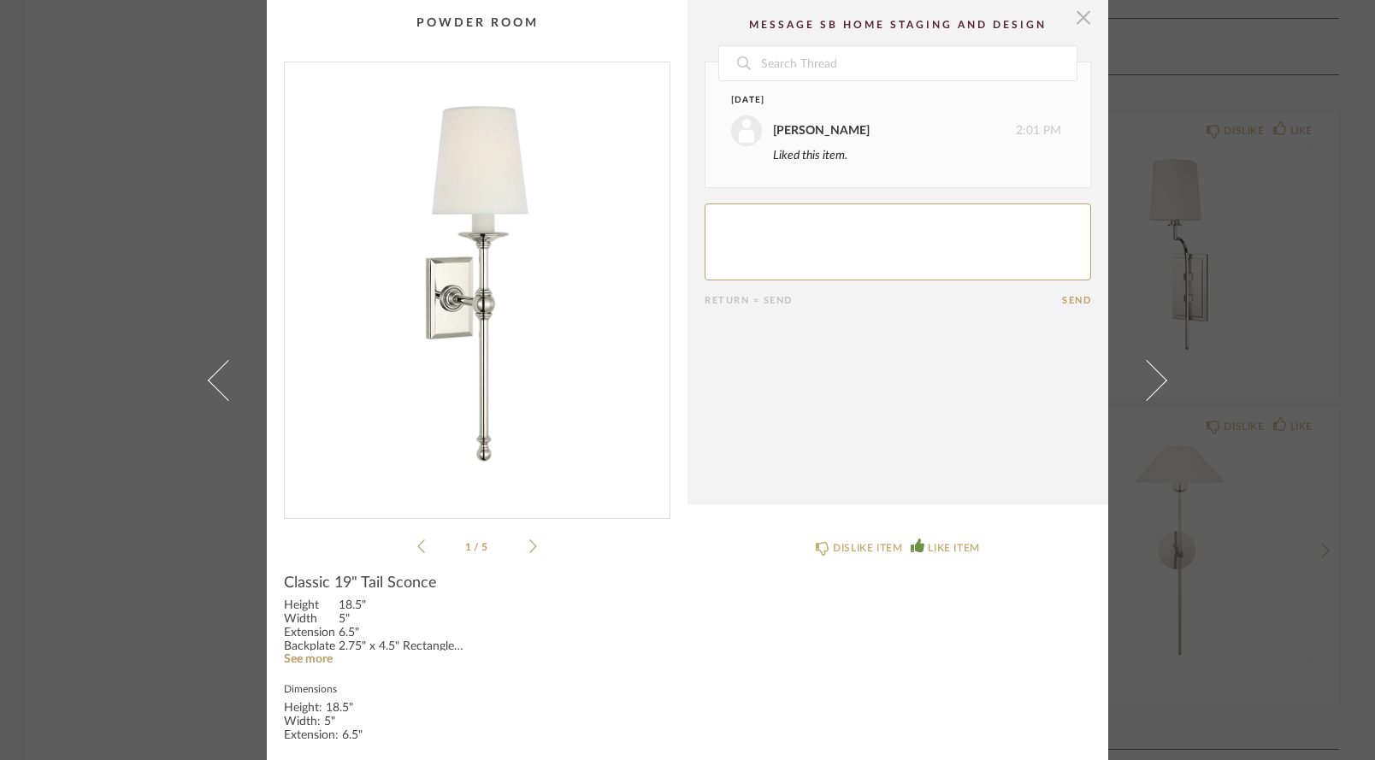
click at [1083, 17] on span "button" at bounding box center [1084, 17] width 34 height 34
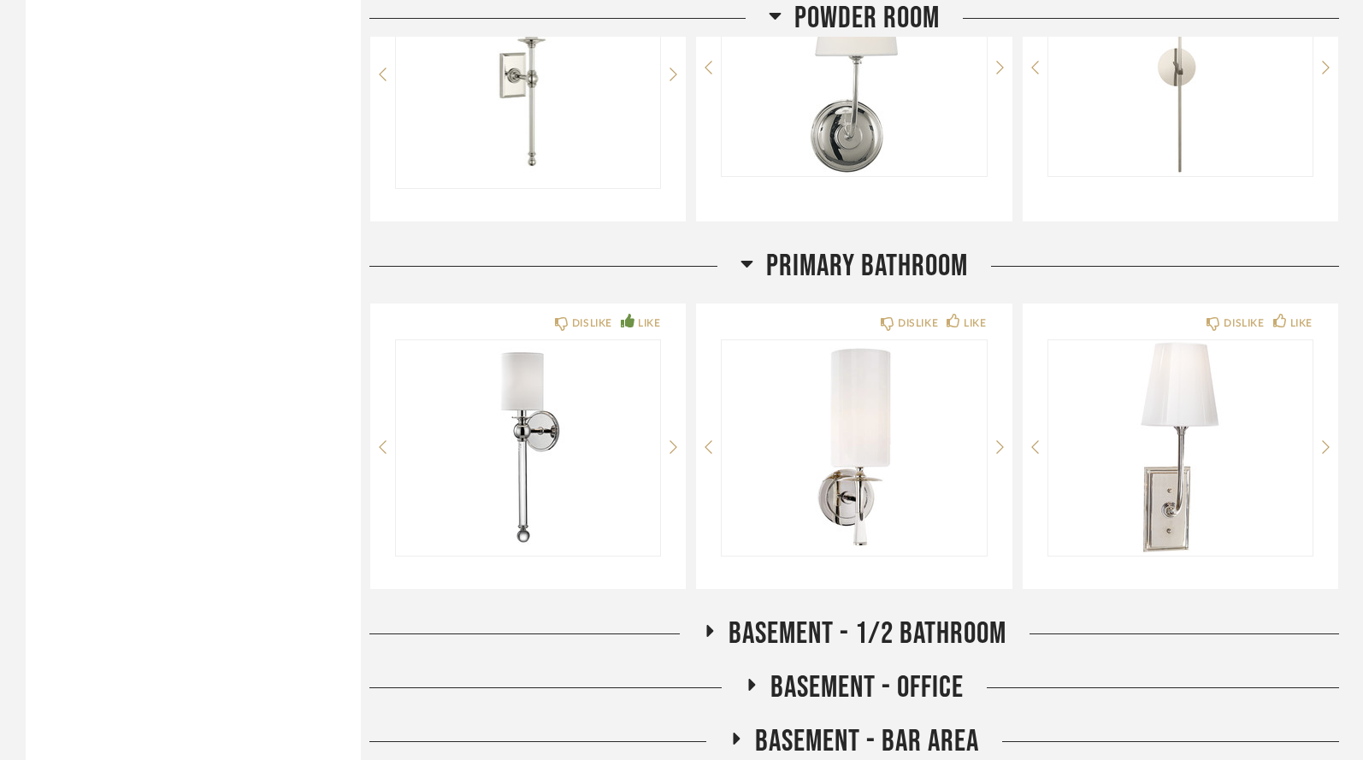
scroll to position [4899, 0]
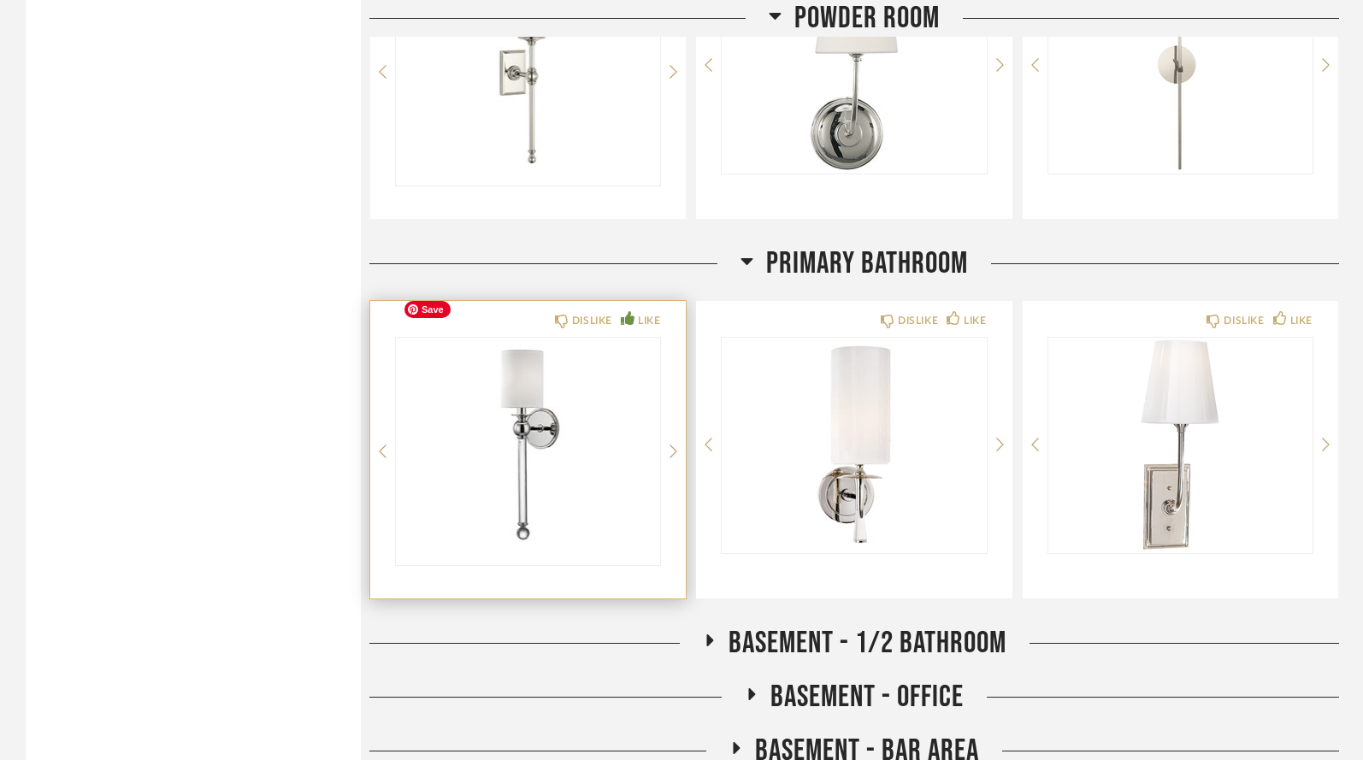
click at [478, 405] on img "0" at bounding box center [528, 445] width 264 height 214
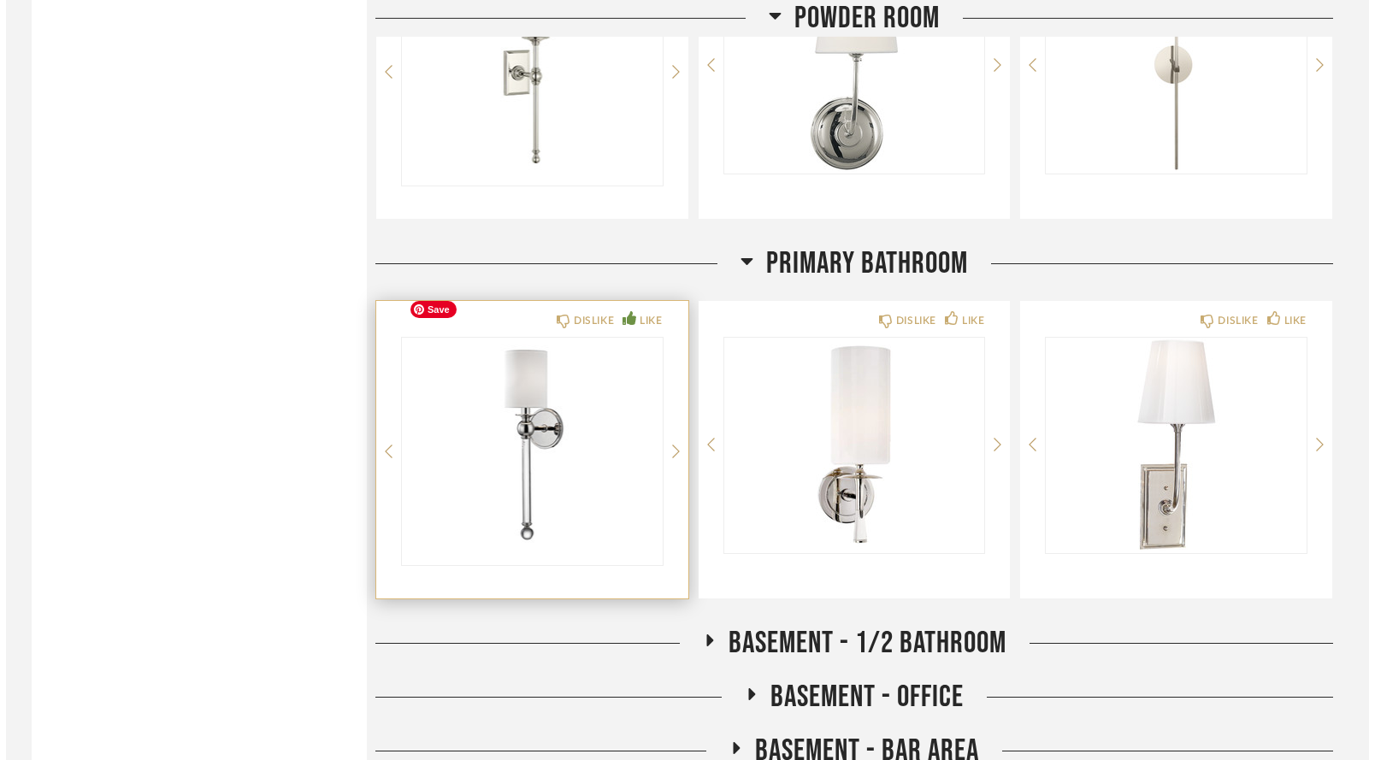
scroll to position [0, 0]
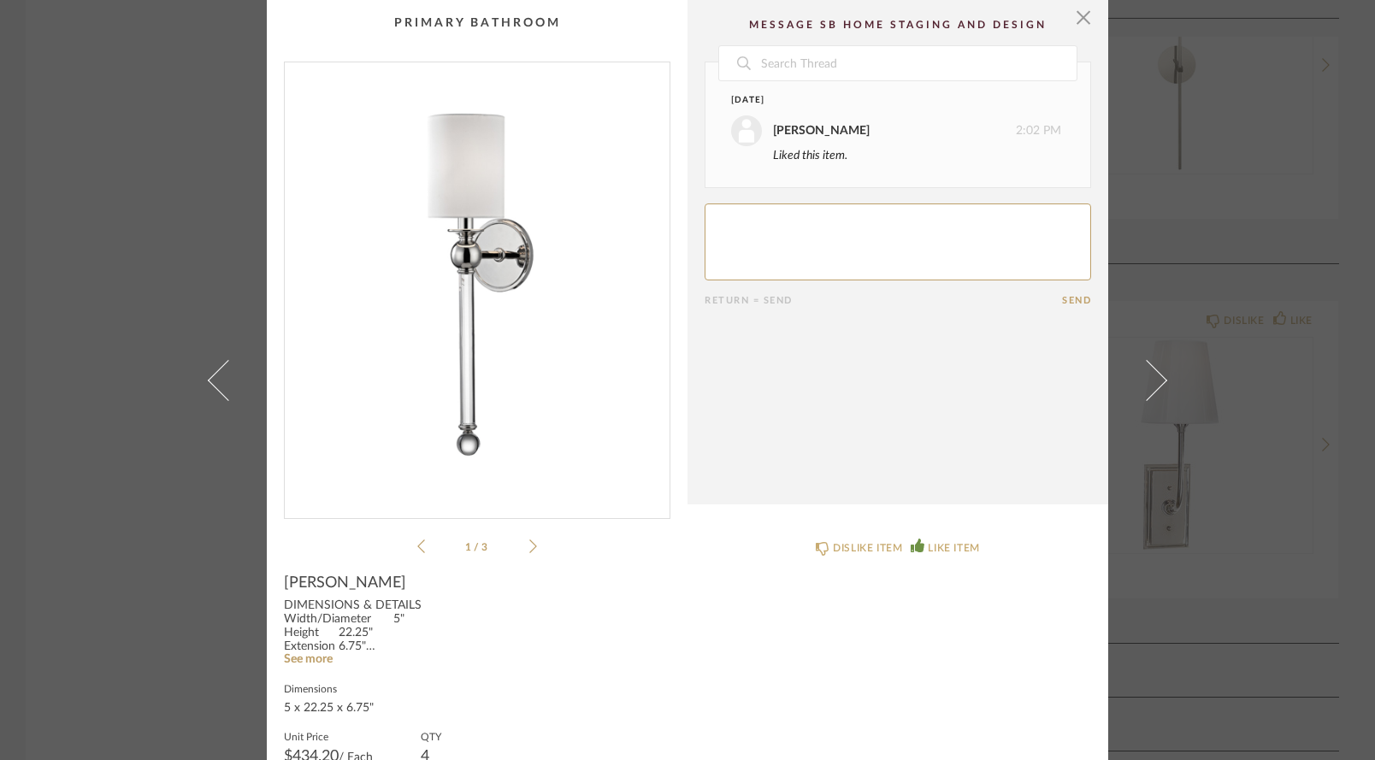
click at [66, 459] on div "× 1 / 3 Date [DATE] [PERSON_NAME] 2:02 PM Liked this item. Return = Send Send […" at bounding box center [687, 380] width 1375 height 760
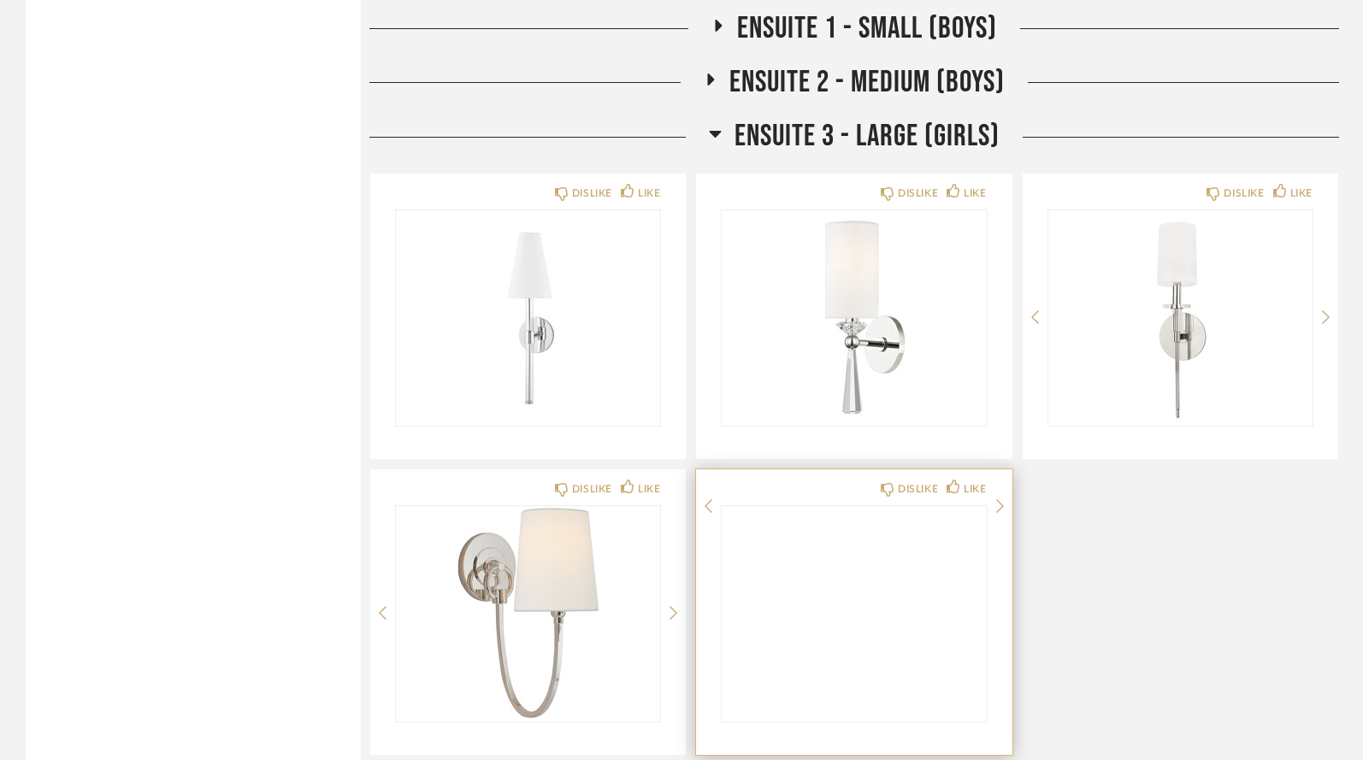
scroll to position [5687, 0]
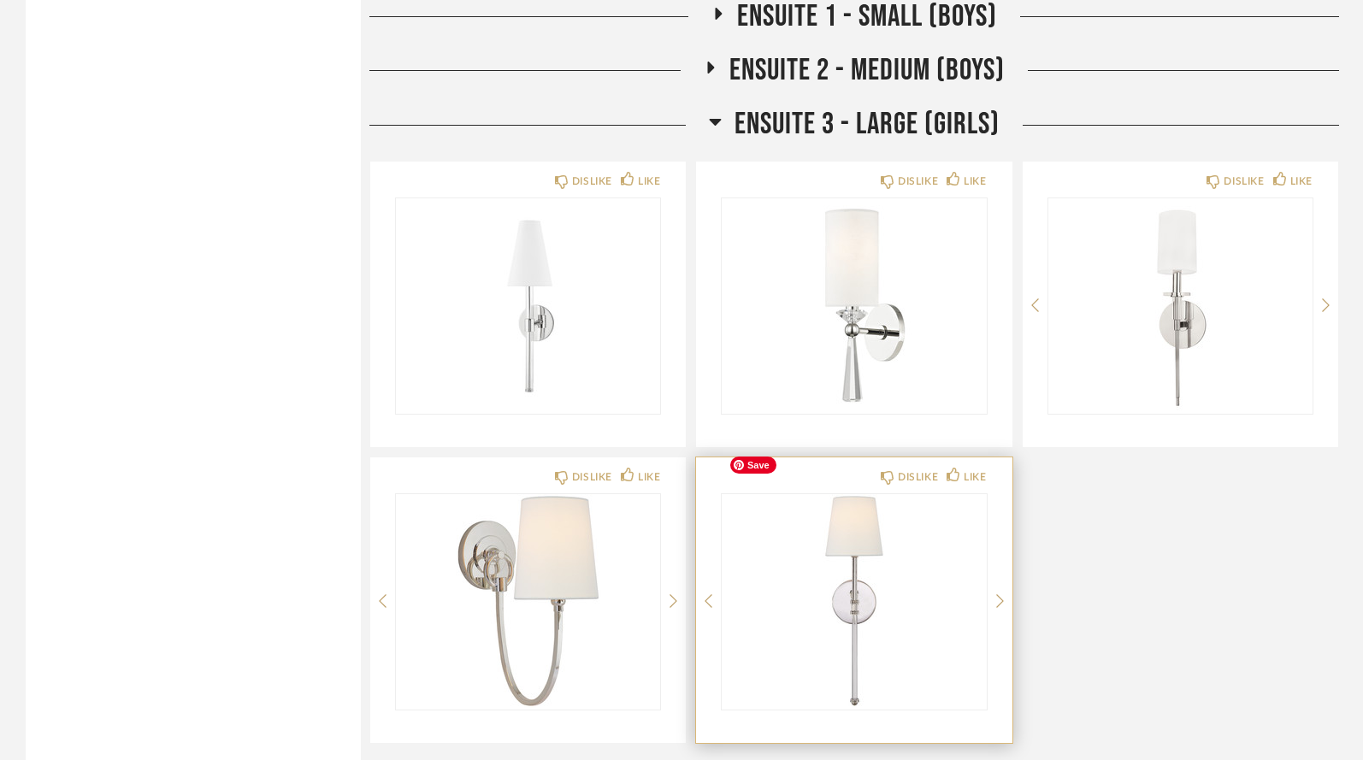
click at [784, 569] on div at bounding box center [854, 601] width 264 height 214
click at [863, 559] on img "0" at bounding box center [854, 601] width 264 height 214
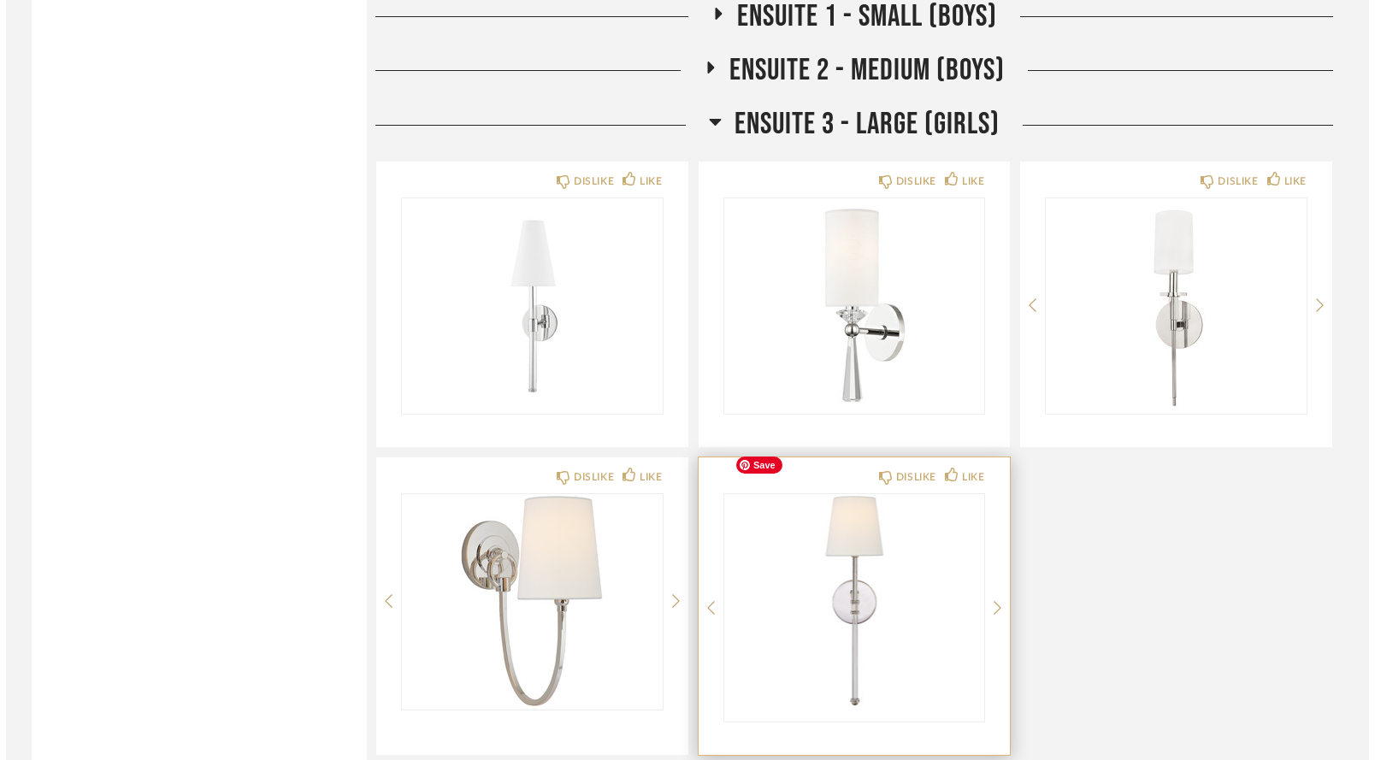
scroll to position [0, 0]
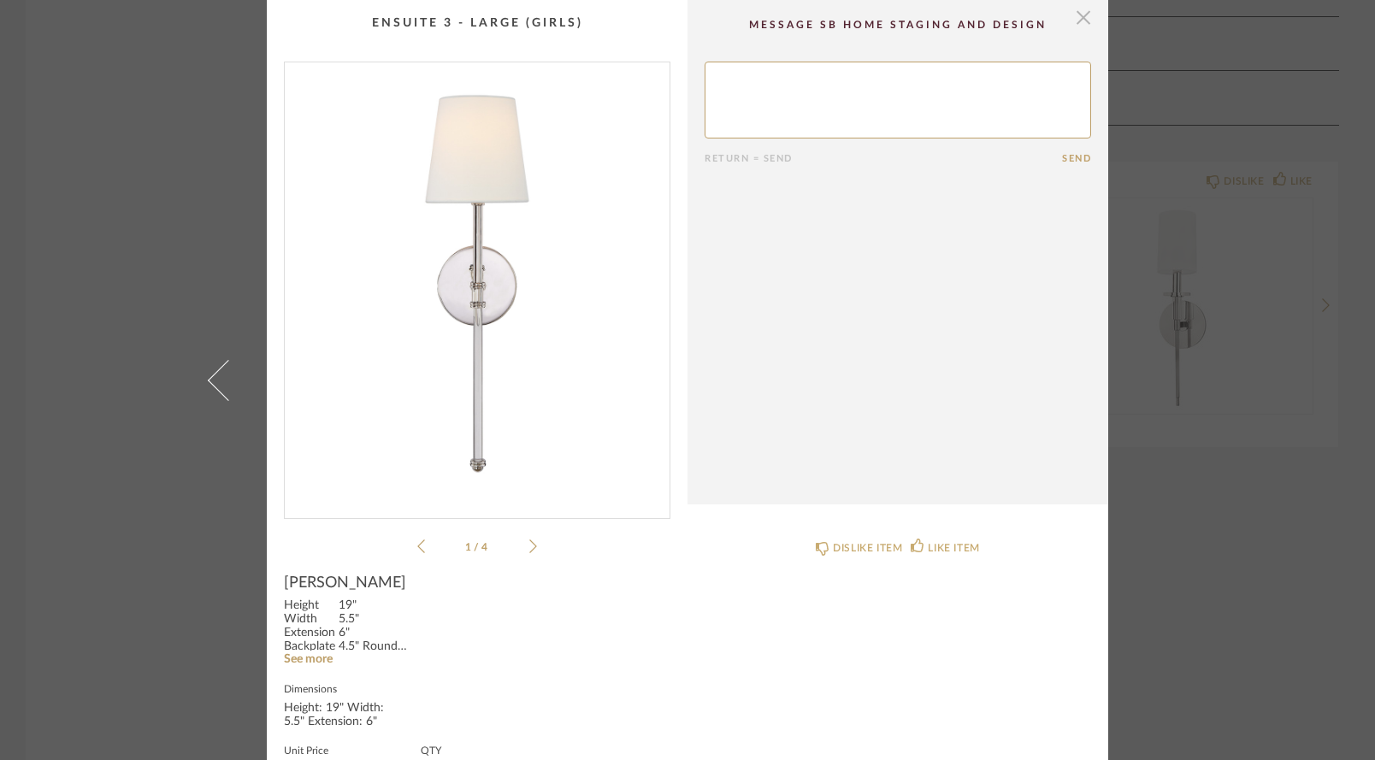
click at [1081, 23] on span "button" at bounding box center [1084, 17] width 34 height 34
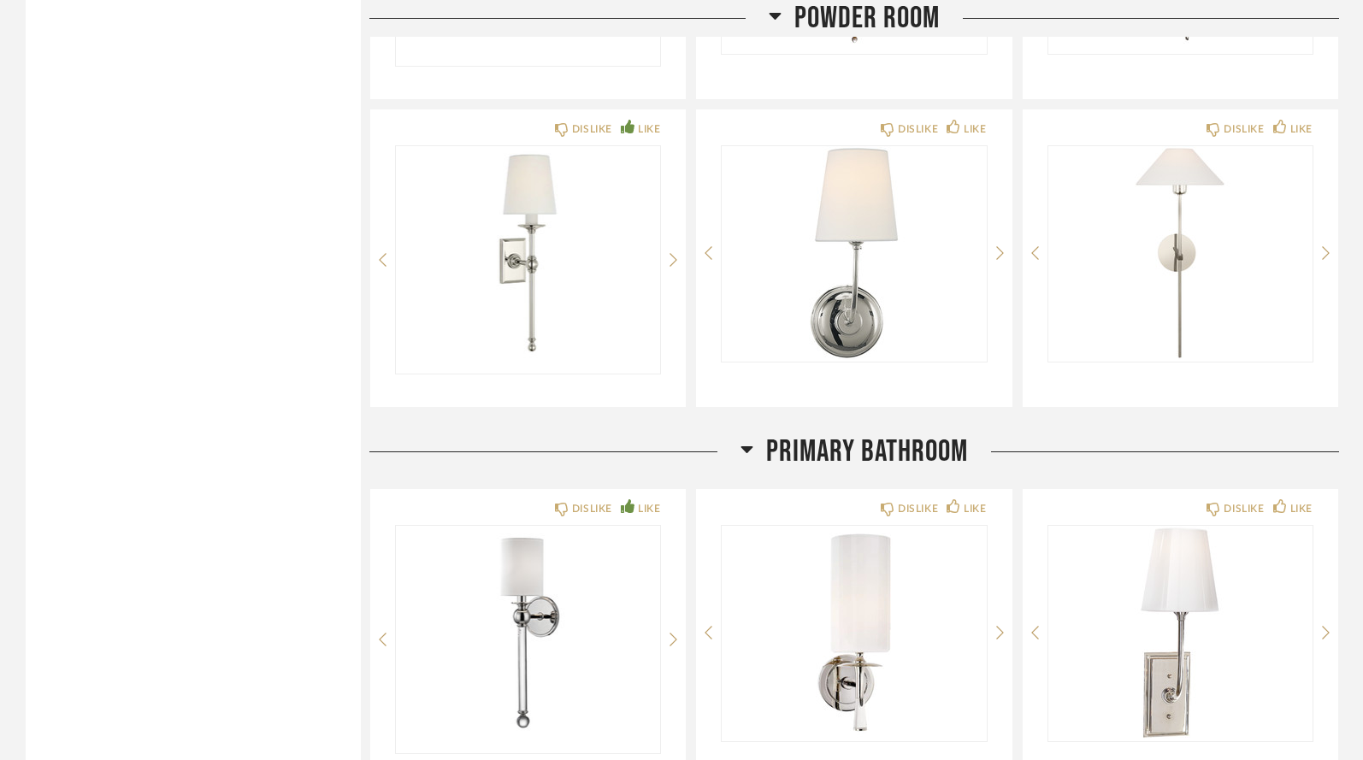
scroll to position [4709, 0]
